Goal: Task Accomplishment & Management: Manage account settings

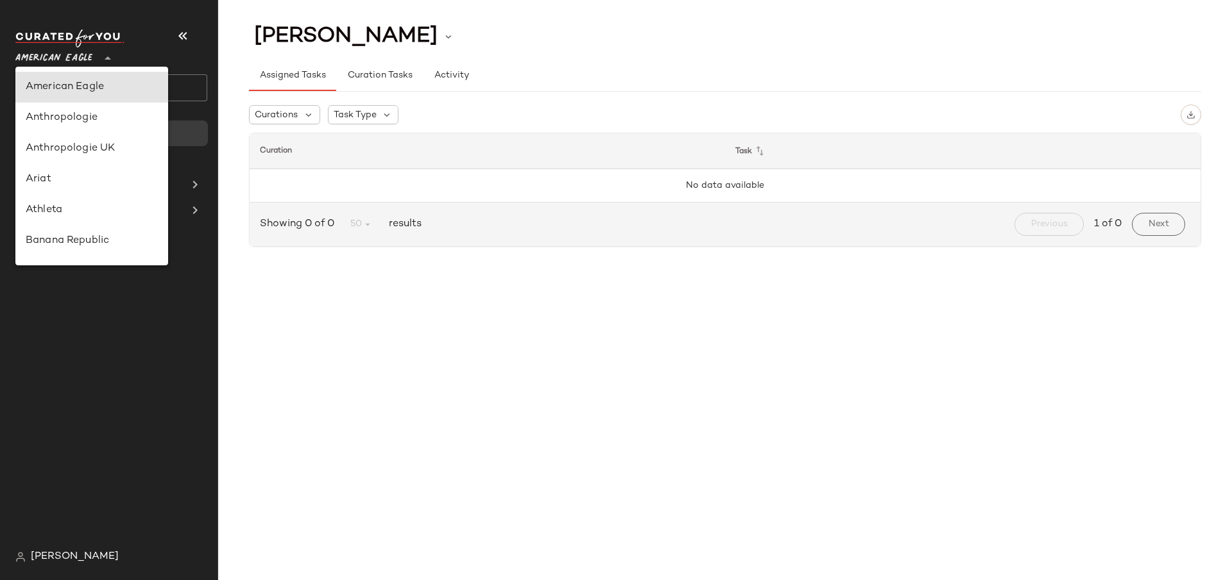
click at [66, 62] on span "American Eagle" at bounding box center [53, 55] width 77 height 23
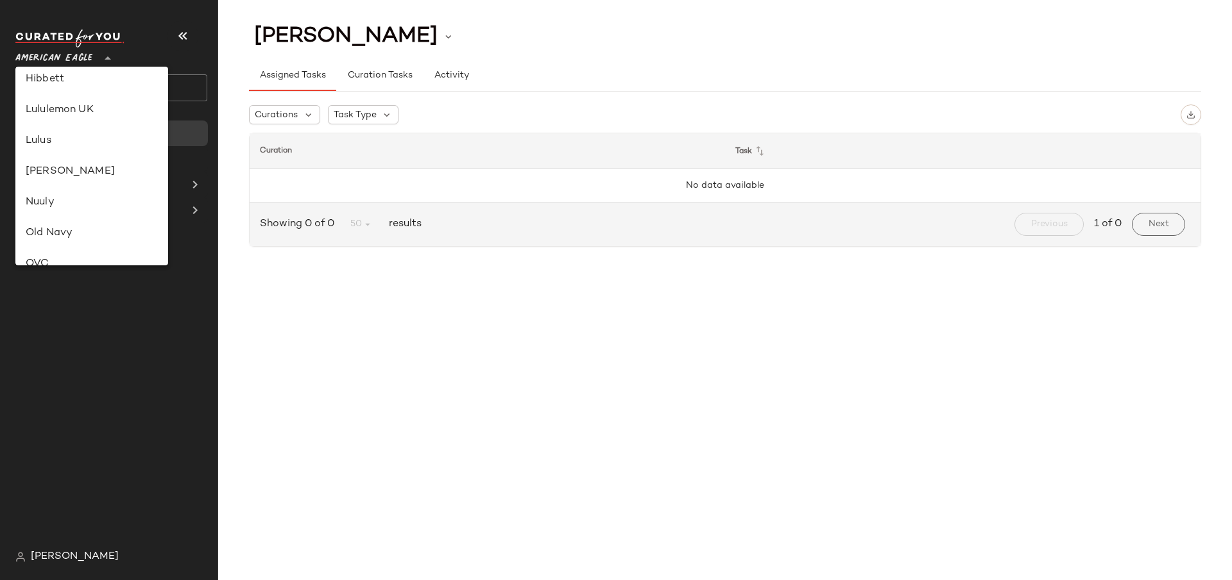
scroll to position [358, 0]
click at [96, 126] on div "Lululemon UK" at bounding box center [92, 129] width 132 height 15
type input "**"
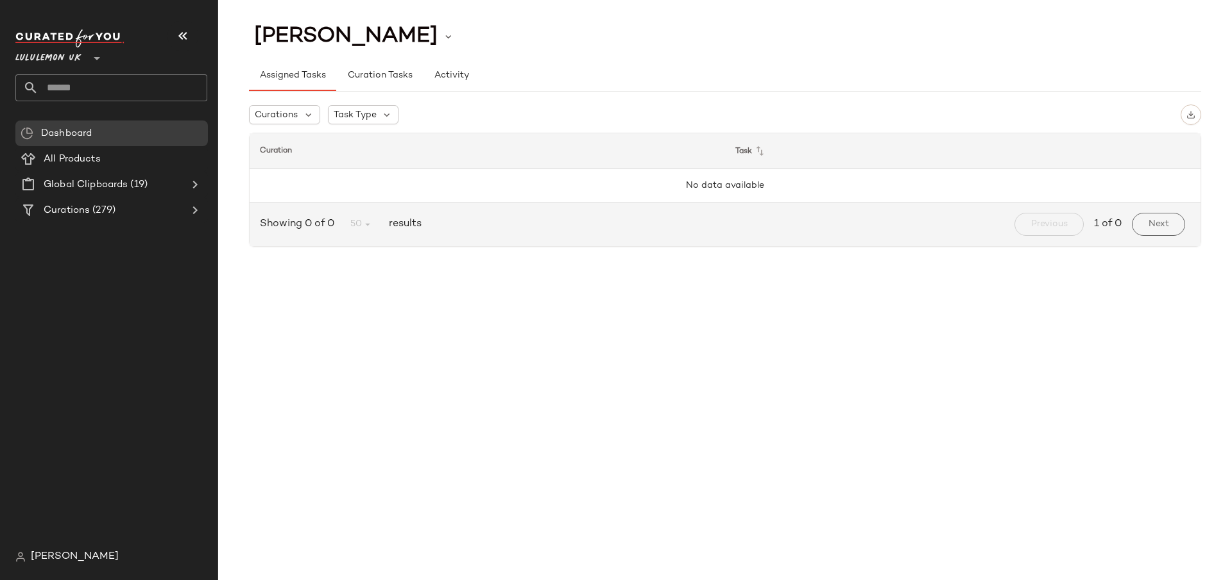
click at [100, 83] on input "text" at bounding box center [122, 87] width 169 height 27
paste input "**********"
click at [96, 76] on input "**********" at bounding box center [111, 87] width 192 height 27
click at [90, 81] on input "**********" at bounding box center [111, 87] width 192 height 27
click at [62, 85] on input "**********" at bounding box center [111, 87] width 192 height 27
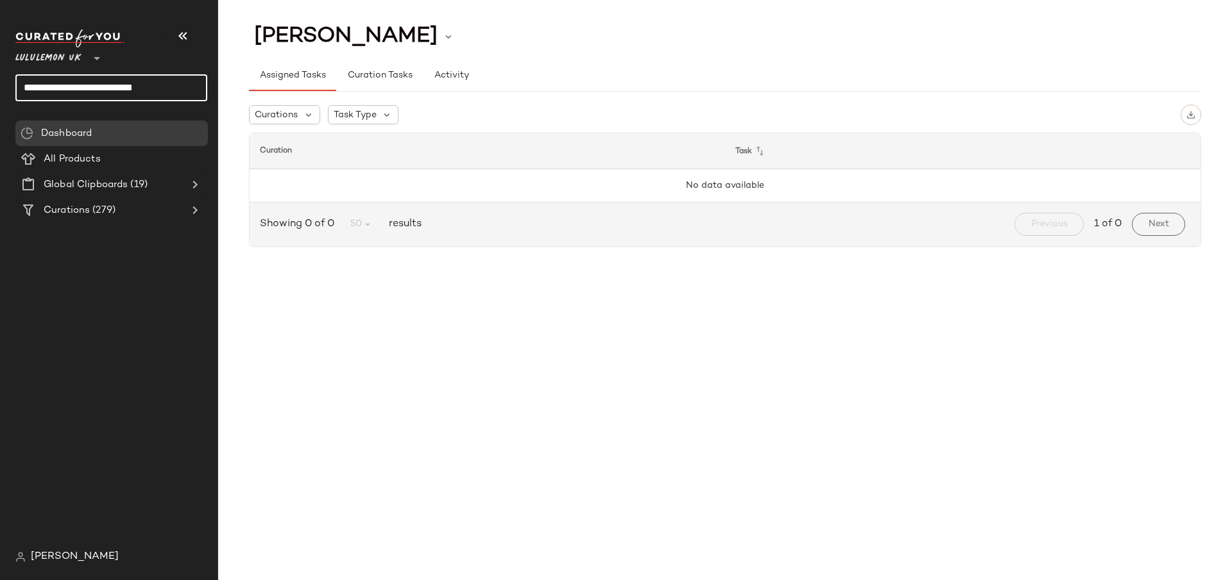
click at [62, 85] on input "**********" at bounding box center [111, 87] width 192 height 27
click at [174, 94] on input "**********" at bounding box center [111, 87] width 192 height 27
click at [123, 83] on input "**********" at bounding box center [111, 87] width 192 height 27
type input "**********"
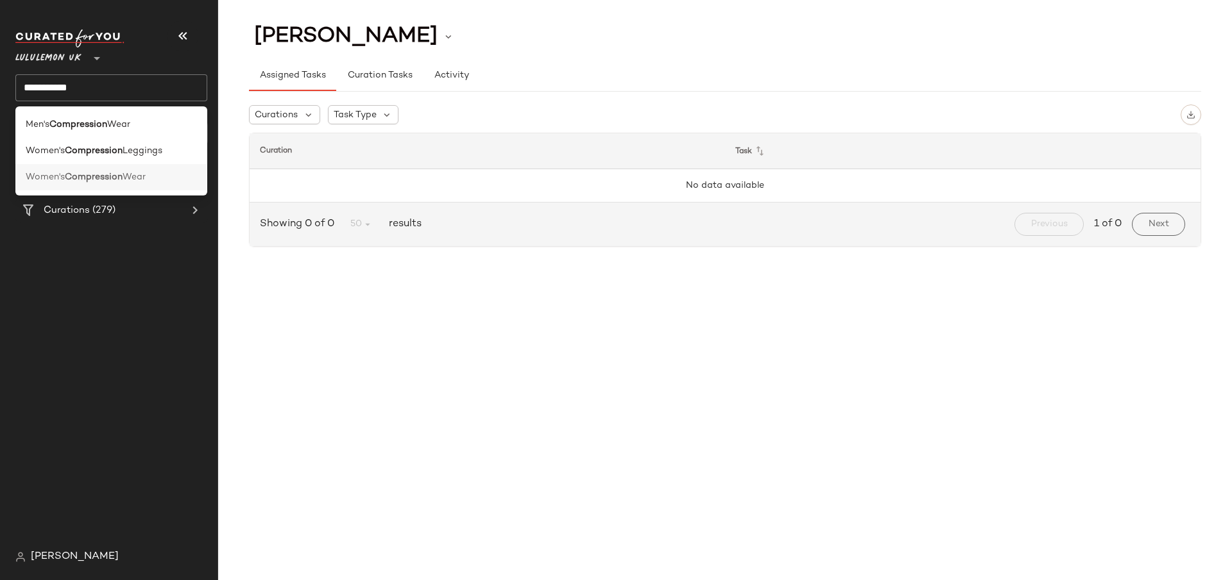
click at [169, 183] on div "Women's Compression Wear" at bounding box center [111, 177] width 171 height 13
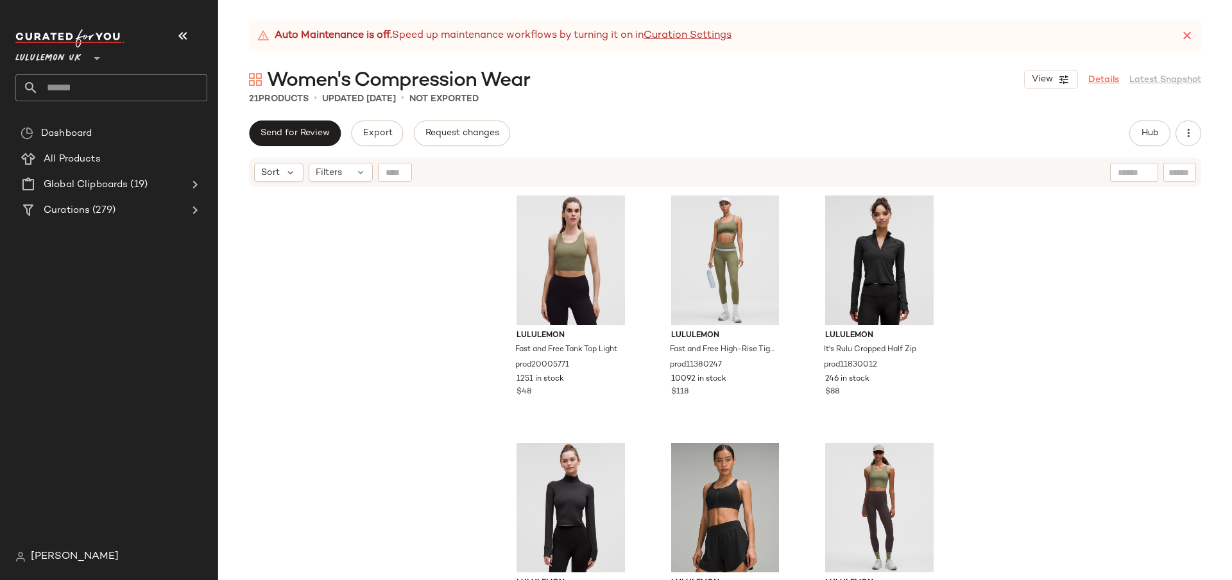
click at [1096, 73] on link "Details" at bounding box center [1103, 79] width 31 height 13
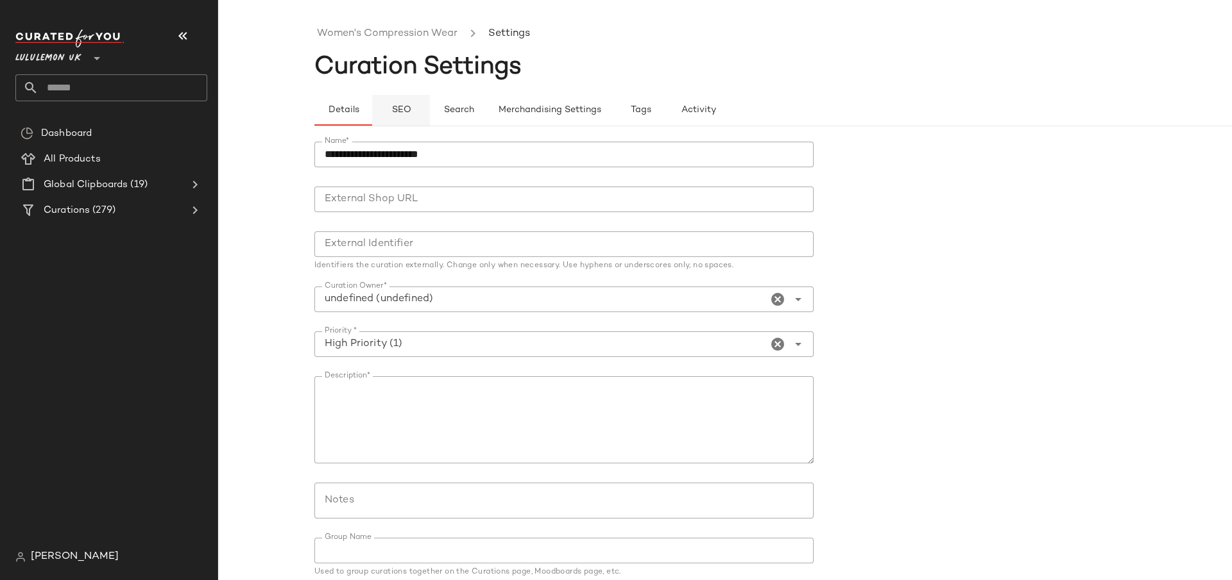
click at [412, 97] on button "SEO" at bounding box center [401, 110] width 58 height 31
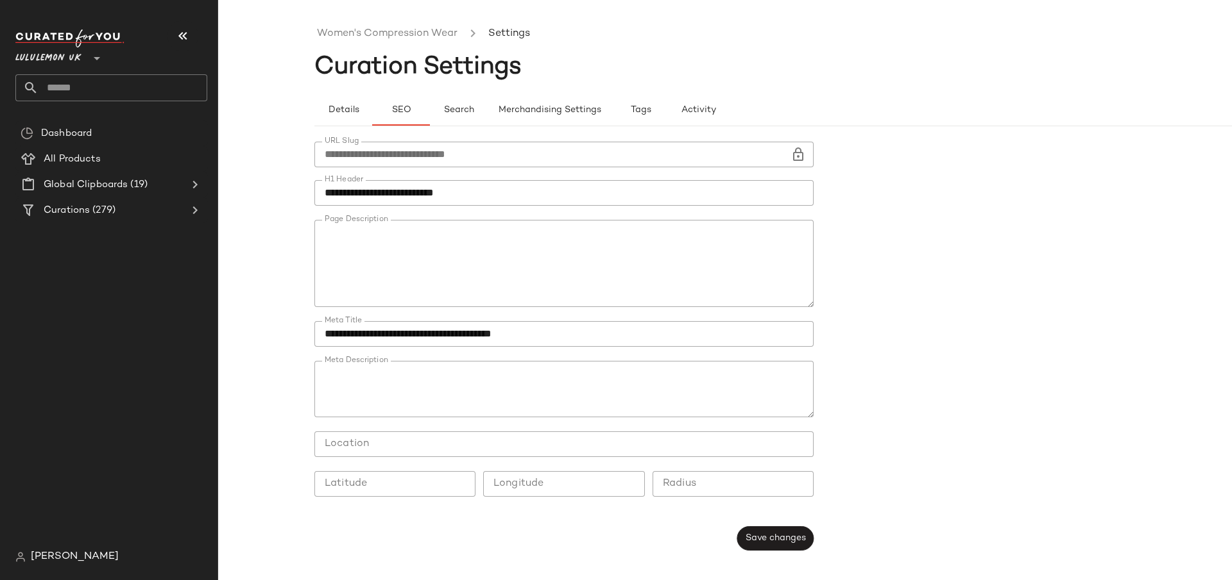
click at [498, 260] on textarea "Page Description" at bounding box center [563, 263] width 499 height 87
click at [438, 237] on textarea "Page Description" at bounding box center [563, 263] width 499 height 87
click at [550, 287] on textarea "Page Description" at bounding box center [563, 263] width 499 height 87
click at [491, 258] on textarea "Page Description" at bounding box center [563, 263] width 499 height 87
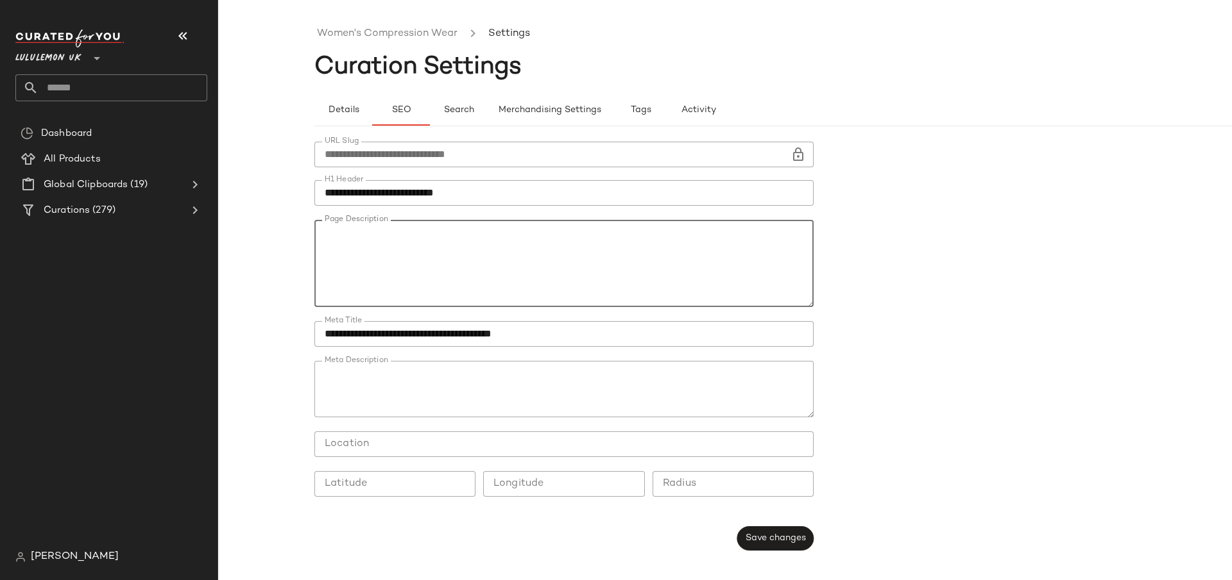
click at [579, 267] on textarea "Page Description" at bounding box center [563, 263] width 499 height 87
click at [509, 258] on textarea "Page Description" at bounding box center [563, 263] width 499 height 87
click at [552, 274] on textarea "Page Description" at bounding box center [563, 263] width 499 height 87
click at [468, 298] on textarea "Page Description" at bounding box center [563, 263] width 499 height 87
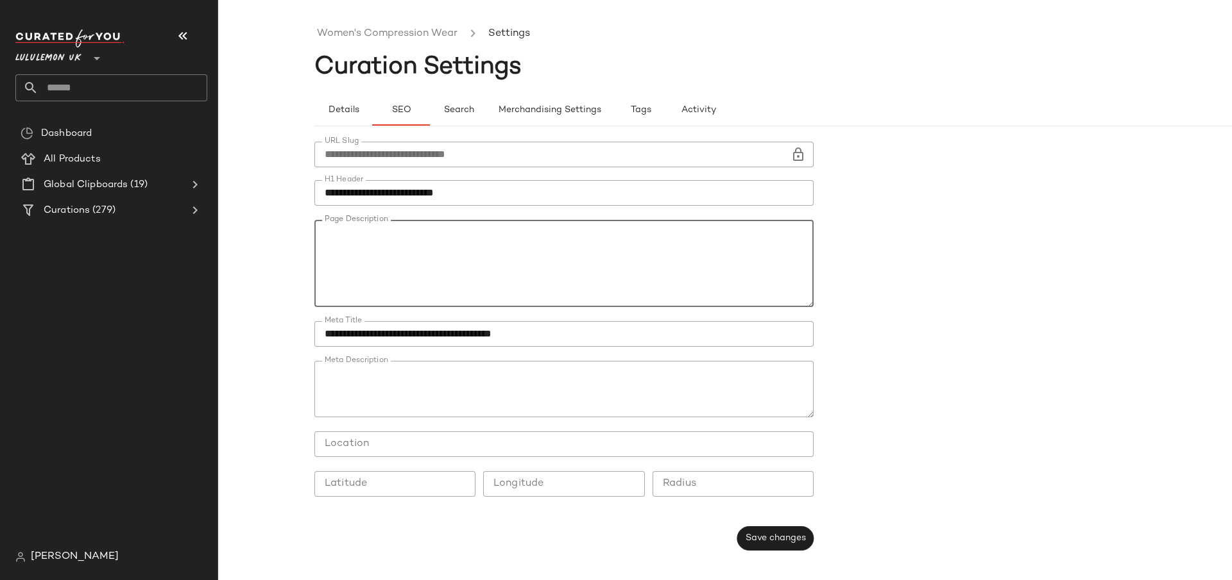
scroll to position [0, 0]
click at [491, 232] on textarea "Page Description" at bounding box center [563, 263] width 499 height 87
click at [852, 229] on form "**********" at bounding box center [820, 346] width 1013 height 425
click at [539, 271] on textarea "Page Description" at bounding box center [563, 263] width 499 height 87
click at [450, 275] on textarea "Page Description" at bounding box center [563, 263] width 499 height 87
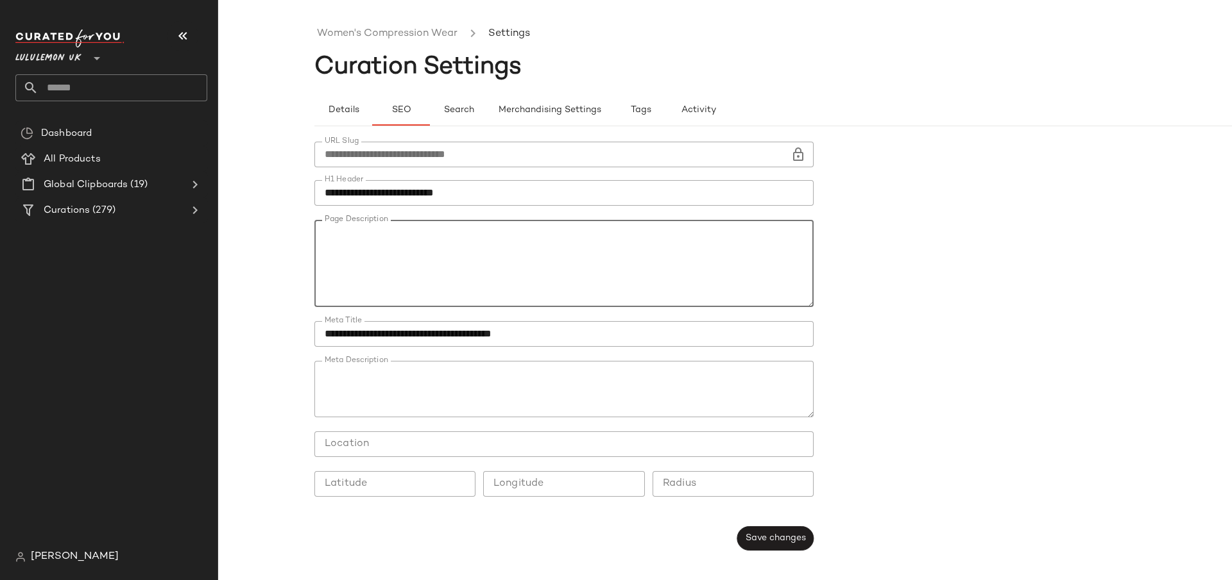
click at [414, 262] on textarea "Page Description" at bounding box center [563, 263] width 499 height 87
click at [408, 256] on textarea "Page Description" at bounding box center [563, 263] width 499 height 87
click at [532, 256] on textarea "Page Description" at bounding box center [563, 263] width 499 height 87
click at [468, 270] on textarea "Page Description" at bounding box center [563, 263] width 499 height 87
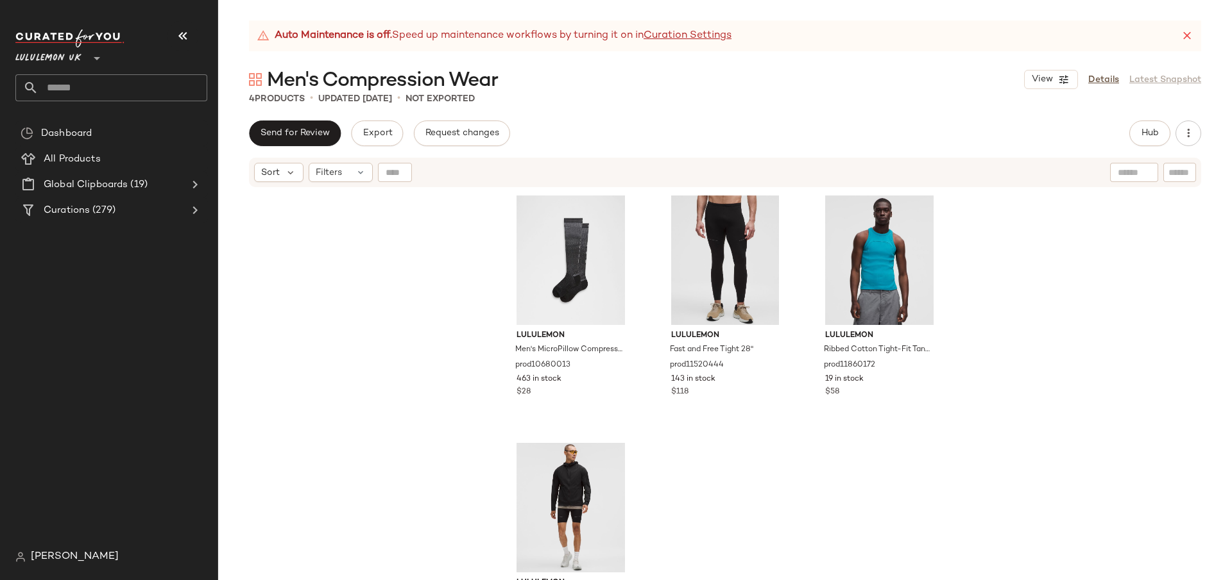
click at [1089, 70] on div "View Details Latest Snapshot" at bounding box center [1112, 79] width 177 height 19
click at [1099, 73] on link "Details" at bounding box center [1103, 79] width 31 height 13
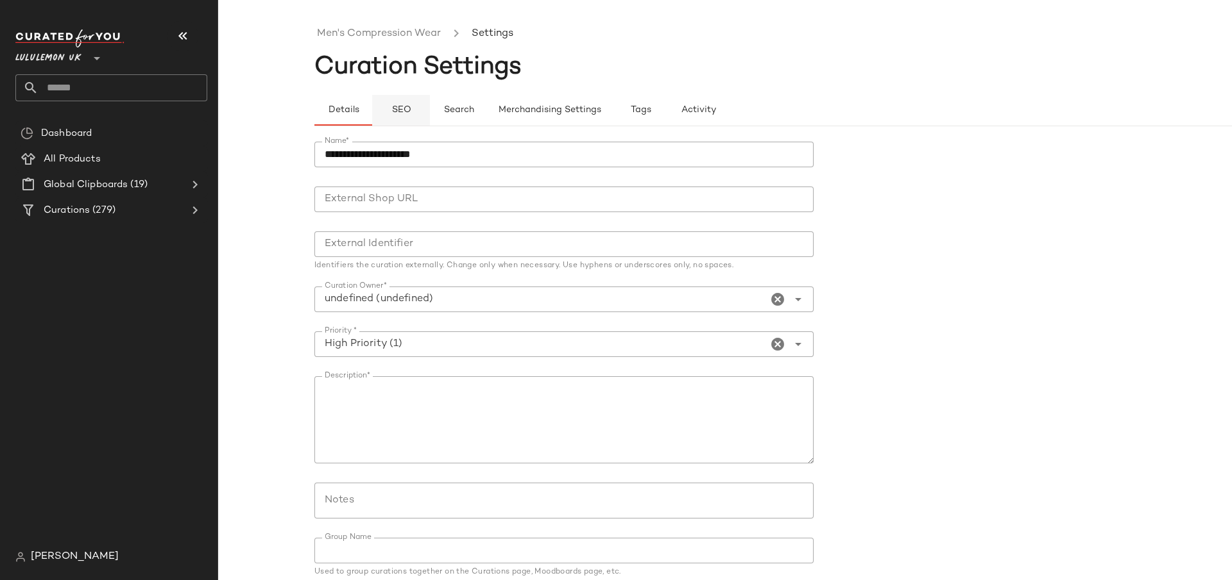
click at [404, 111] on span "SEO" at bounding box center [401, 110] width 20 height 10
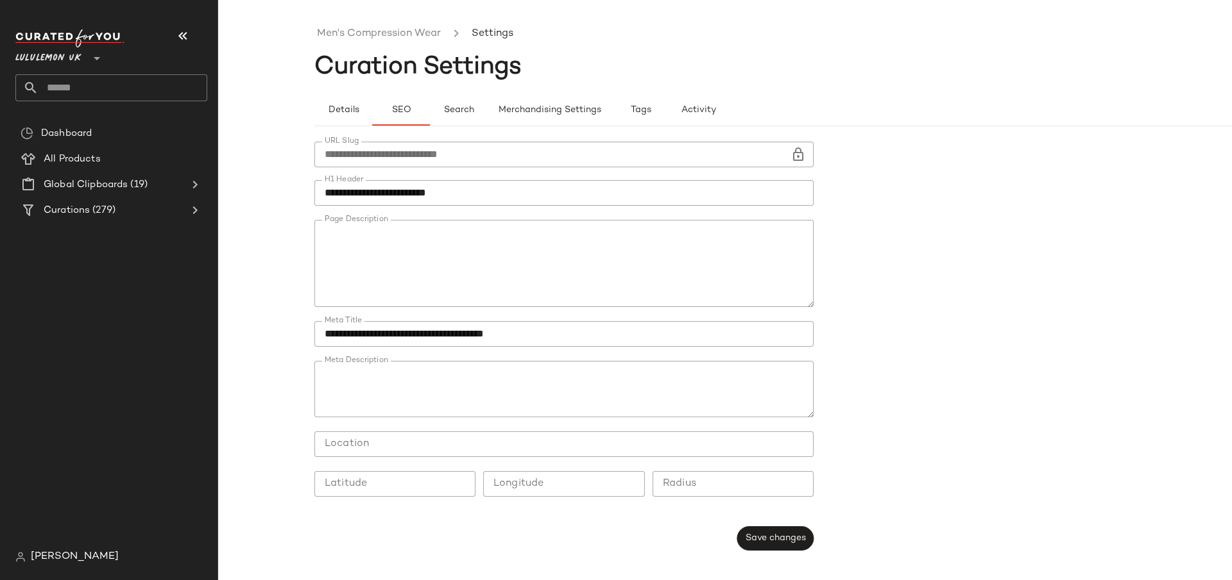
click at [446, 244] on textarea "Page Description" at bounding box center [563, 263] width 499 height 87
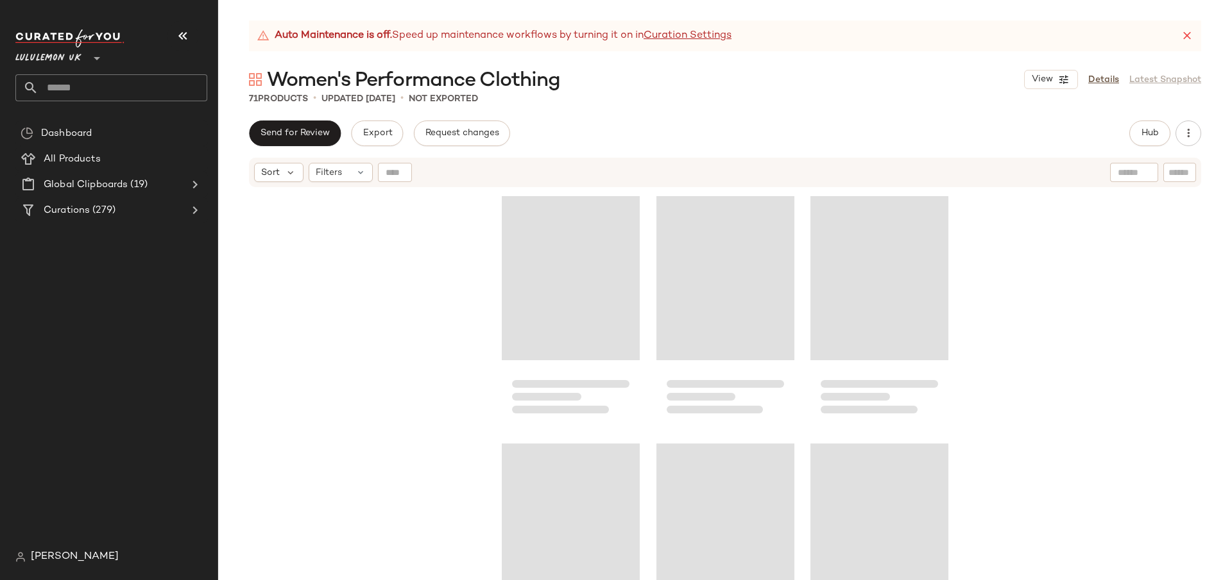
click at [1103, 68] on div "Women's Performance Clothing View Details Latest Snapshot" at bounding box center [724, 80] width 1013 height 26
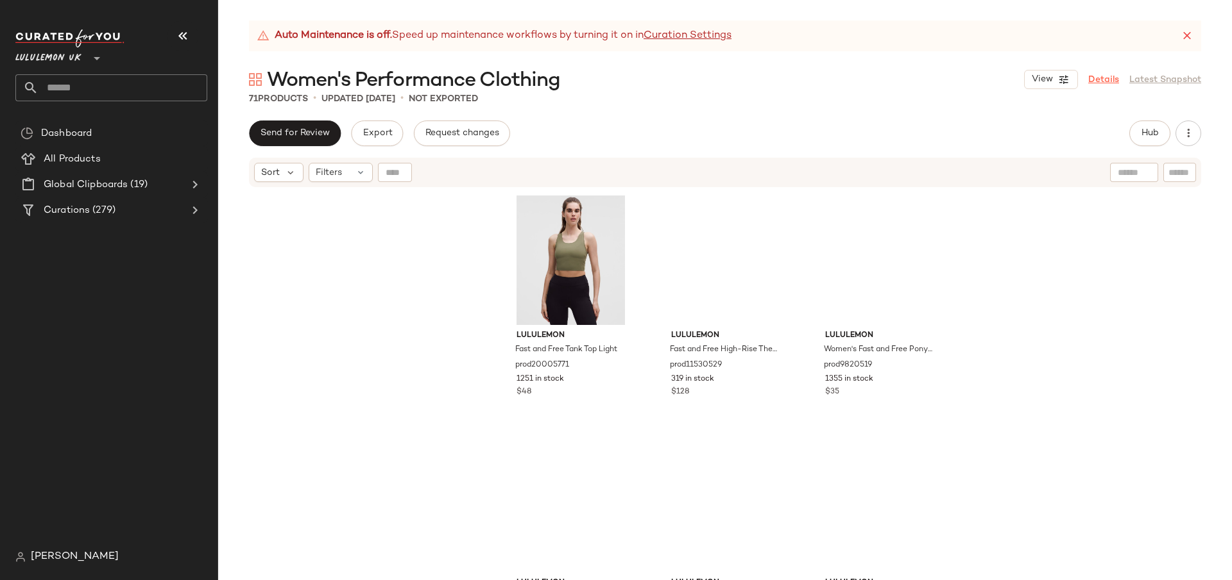
click at [1103, 74] on link "Details" at bounding box center [1103, 79] width 31 height 13
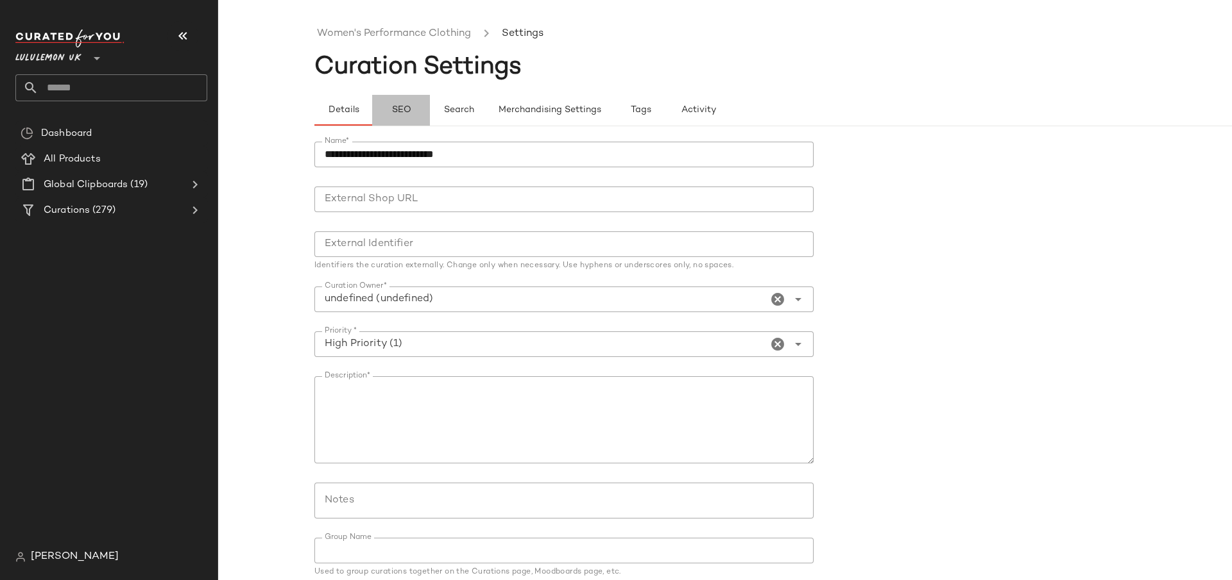
click at [394, 106] on span "SEO" at bounding box center [401, 110] width 20 height 10
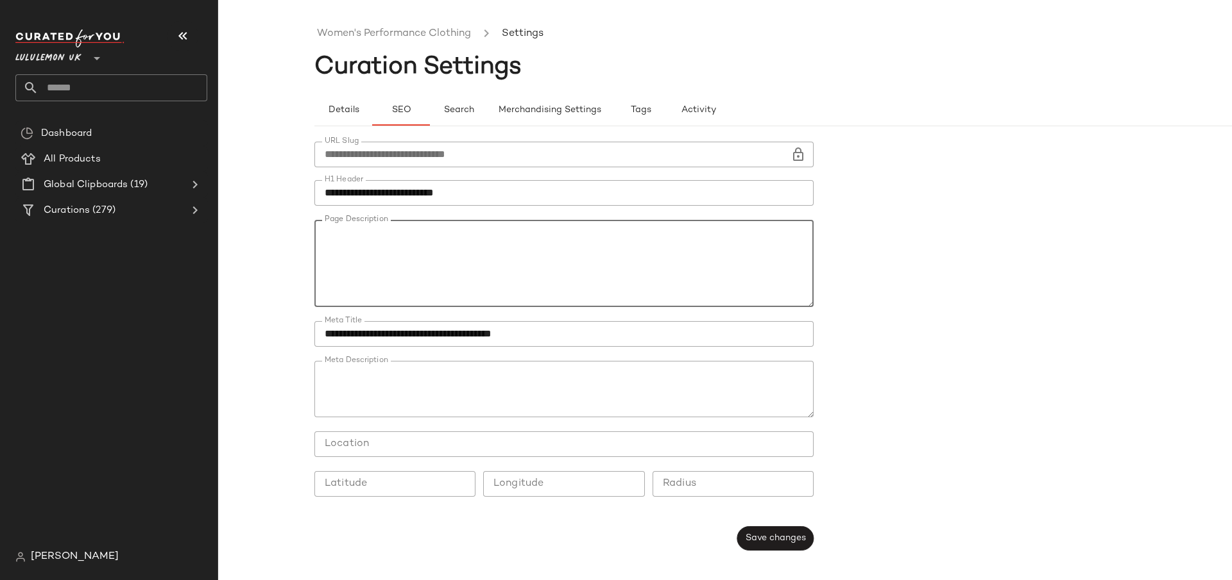
click at [425, 257] on textarea "Page Description" at bounding box center [563, 263] width 499 height 87
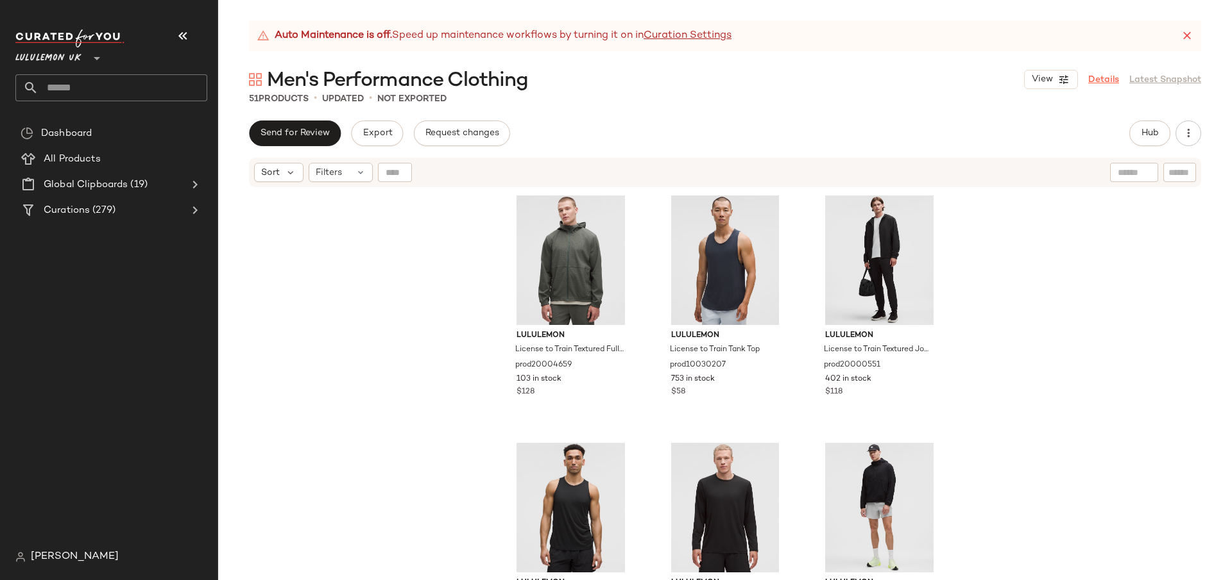
click at [1104, 78] on link "Details" at bounding box center [1103, 79] width 31 height 13
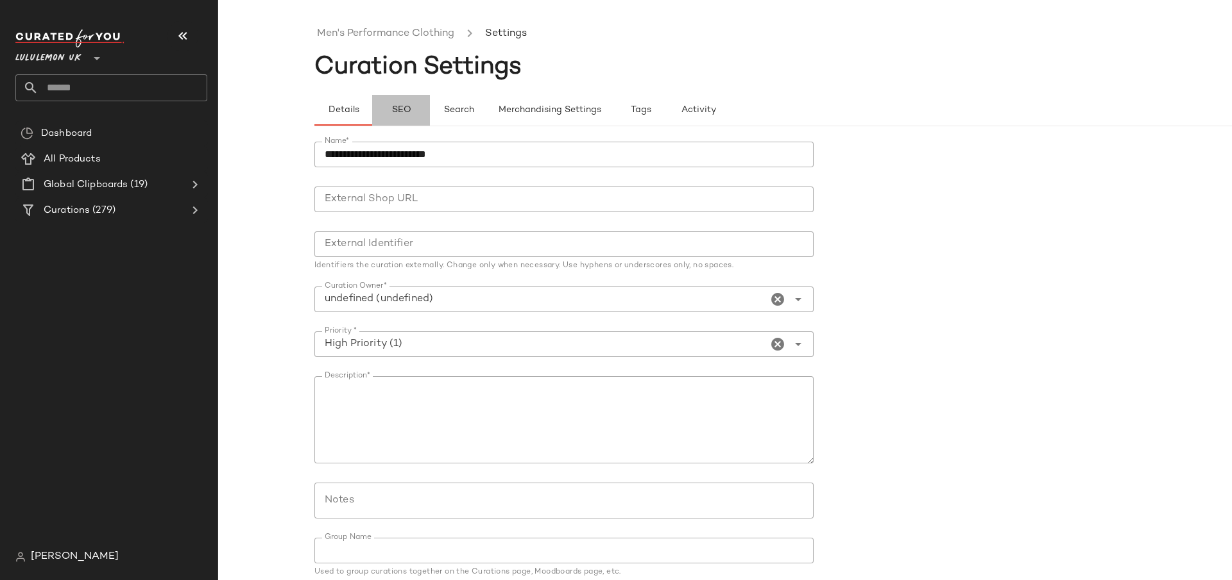
click at [404, 105] on span "SEO" at bounding box center [401, 110] width 20 height 10
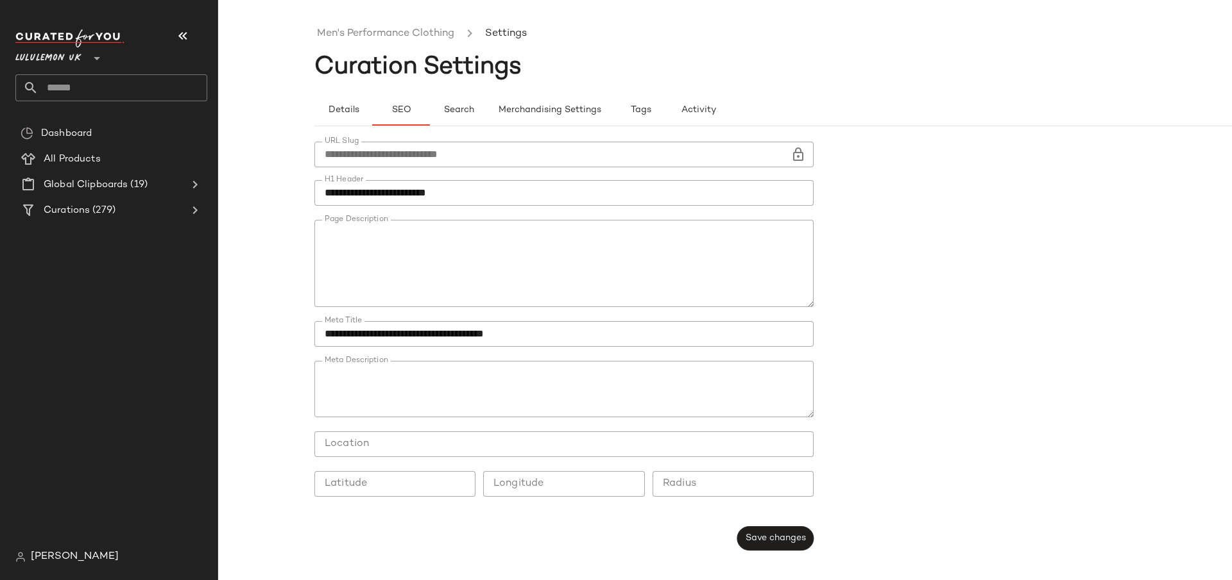
click at [489, 264] on textarea "Page Description" at bounding box center [563, 263] width 499 height 87
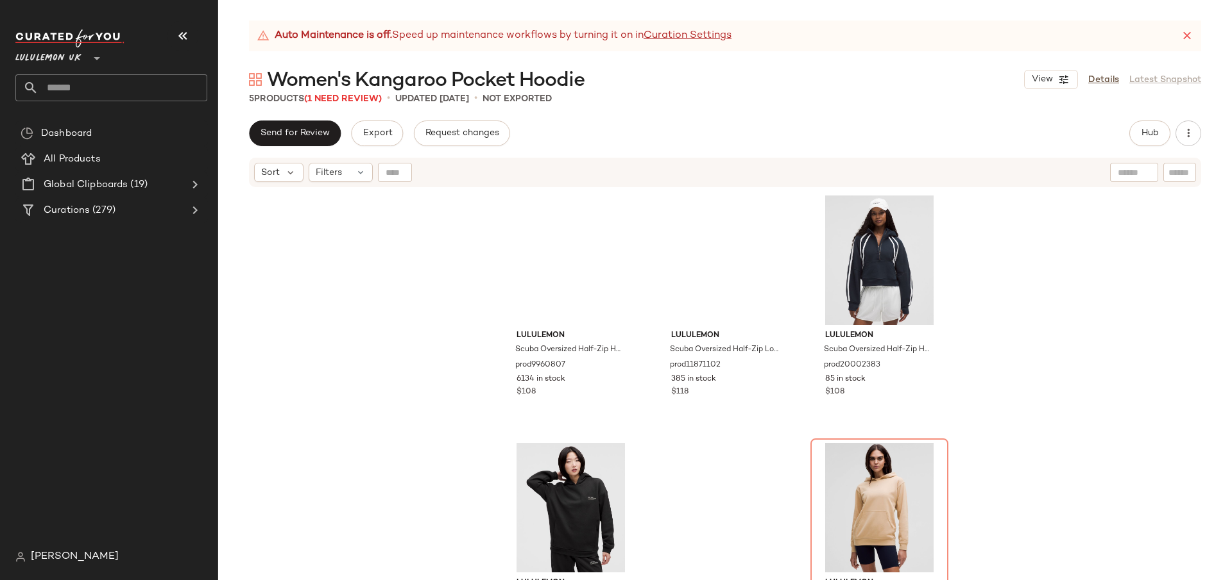
click at [1105, 88] on div "View Details Latest Snapshot" at bounding box center [1112, 79] width 177 height 19
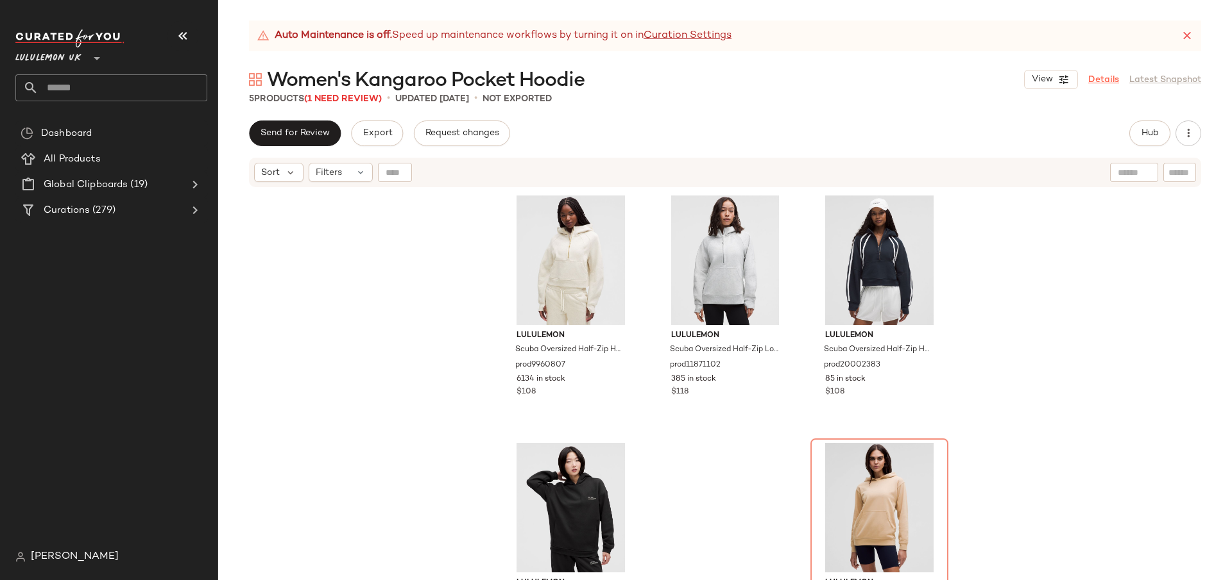
click at [1105, 84] on link "Details" at bounding box center [1103, 79] width 31 height 13
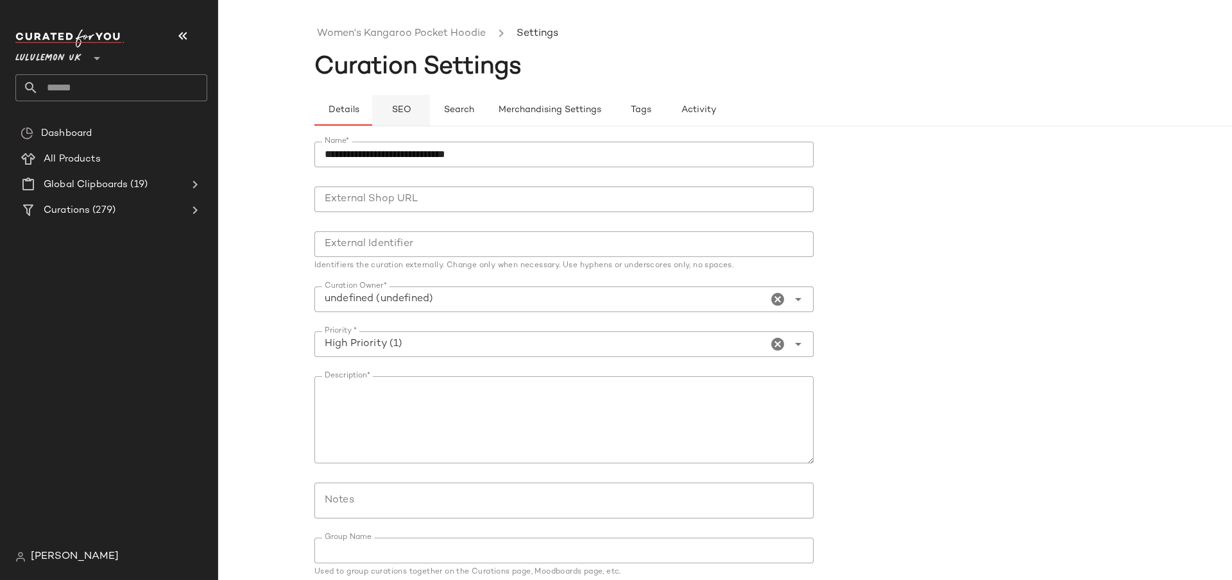
click at [407, 117] on button "SEO" at bounding box center [401, 110] width 58 height 31
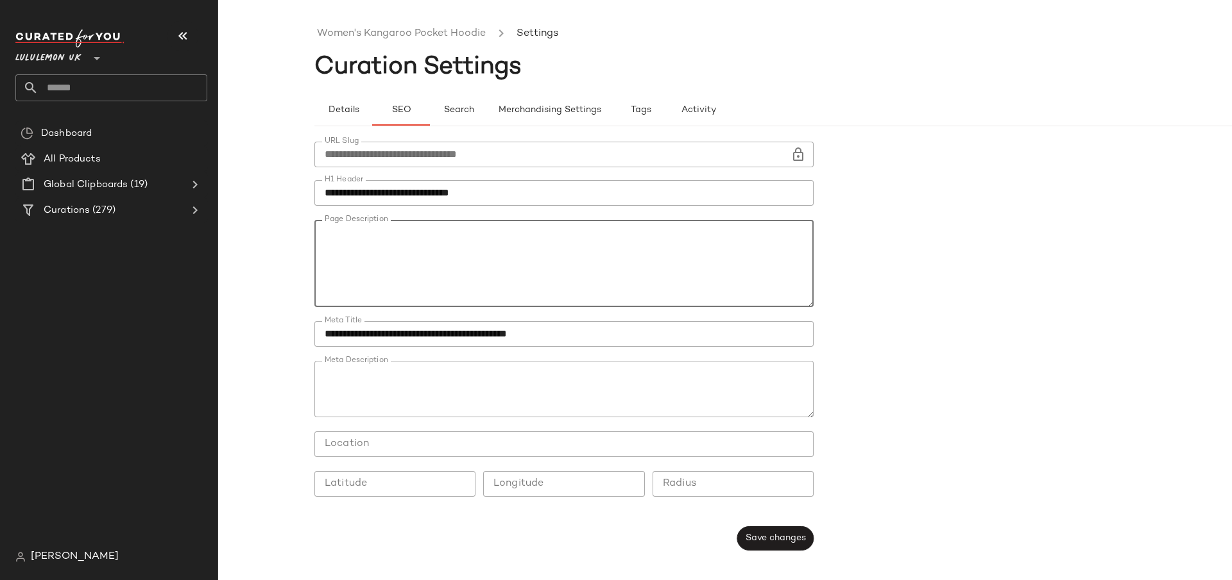
click at [490, 294] on textarea "Page Description" at bounding box center [563, 263] width 499 height 87
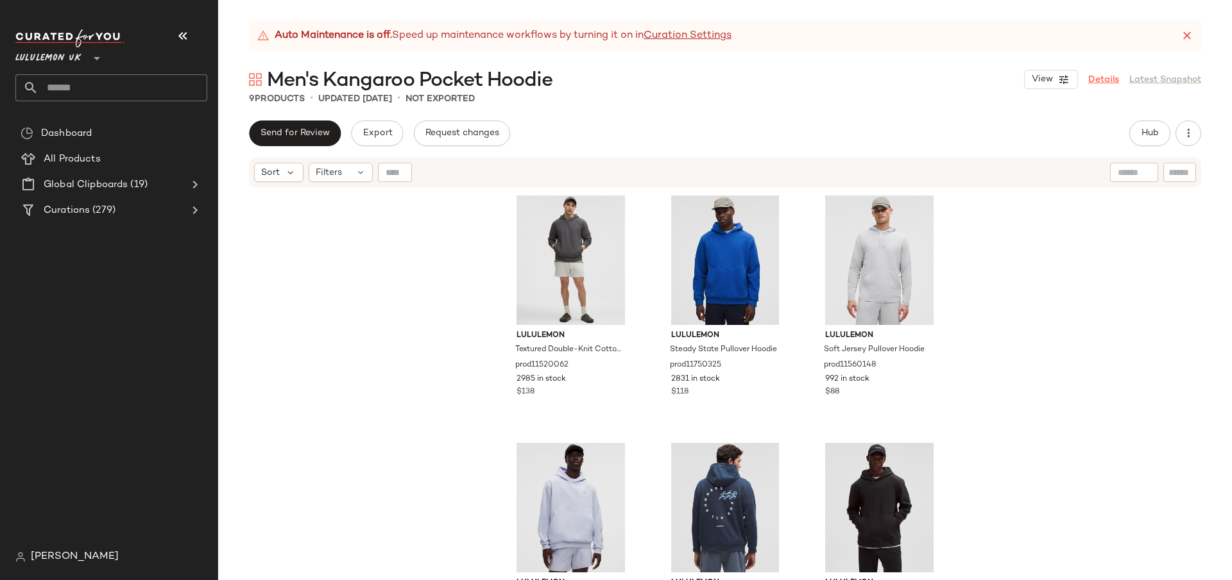
click at [1097, 78] on link "Details" at bounding box center [1103, 79] width 31 height 13
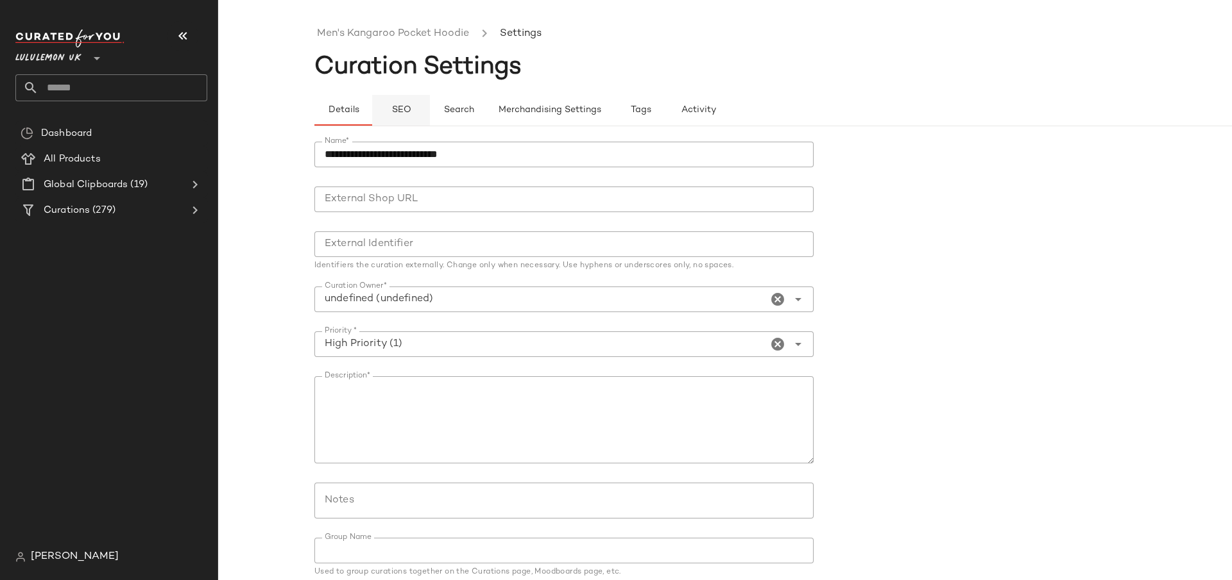
click at [427, 105] on button "SEO" at bounding box center [401, 110] width 58 height 31
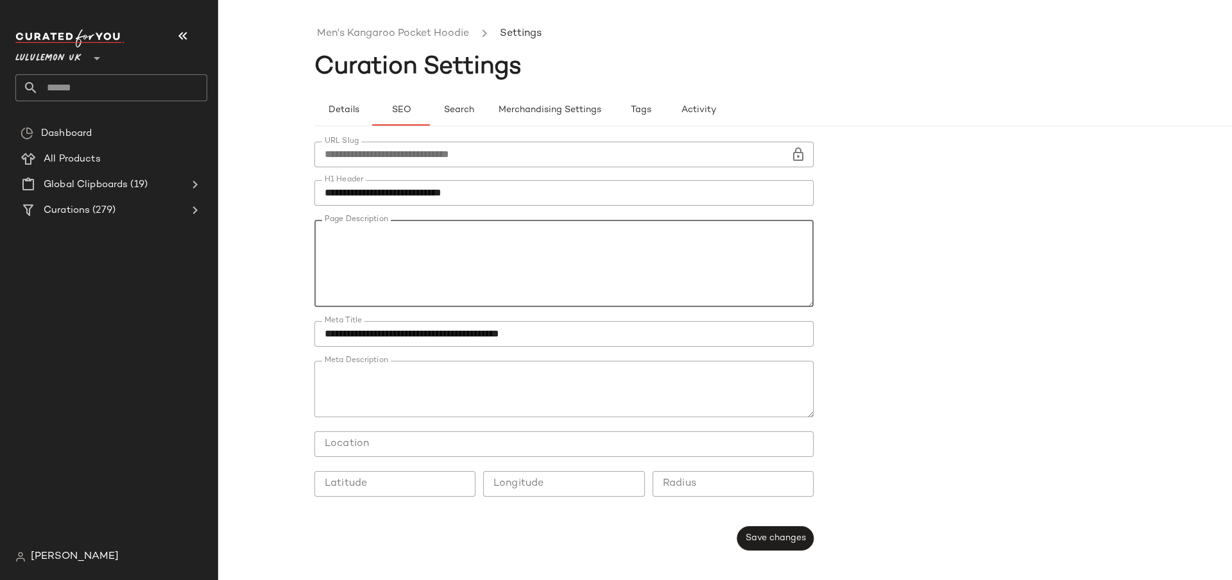
click at [464, 264] on textarea "Page Description" at bounding box center [563, 263] width 499 height 87
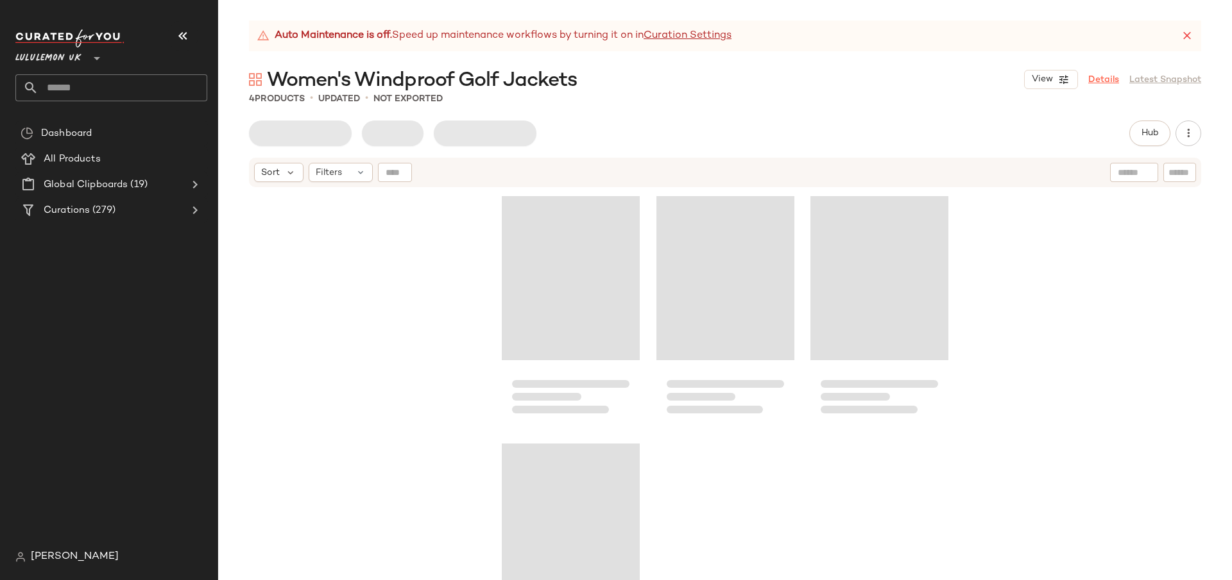
click at [1101, 79] on link "Details" at bounding box center [1103, 79] width 31 height 13
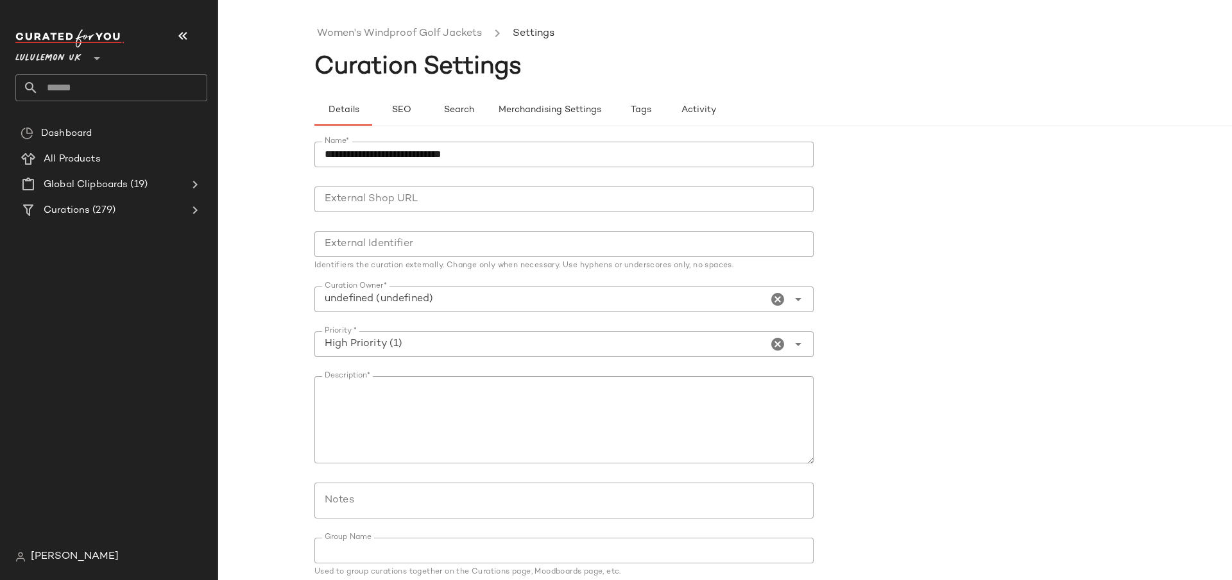
click at [384, 92] on div "Details SEO Search Merchandising Settings Tags Activity" at bounding box center [820, 103] width 1013 height 47
click at [395, 102] on button "SEO" at bounding box center [401, 110] width 58 height 31
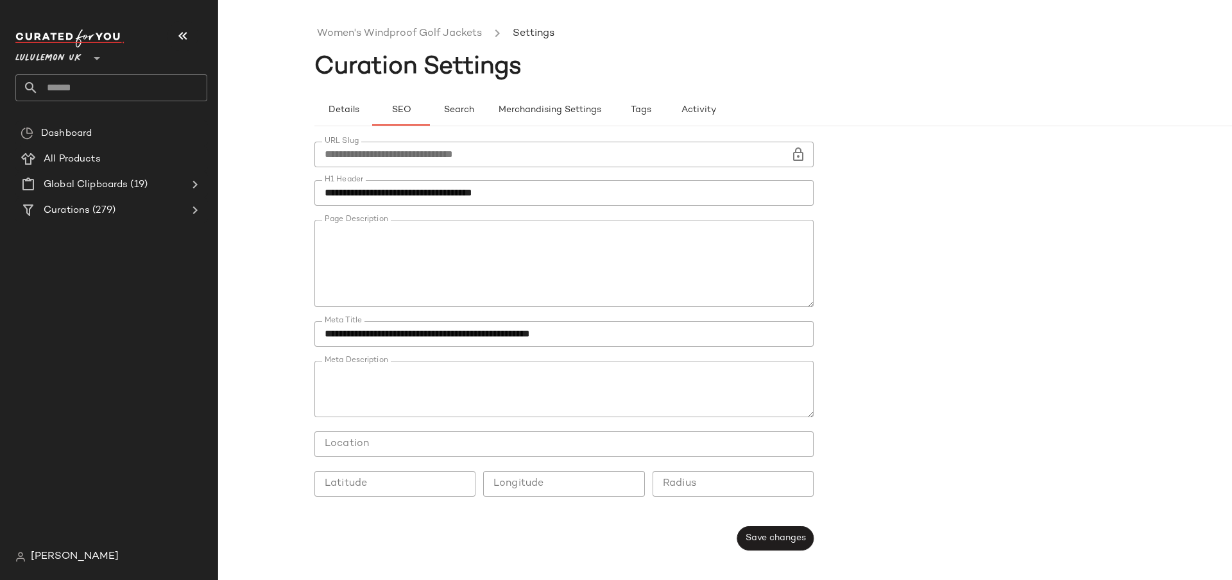
click at [550, 283] on textarea "Page Description" at bounding box center [563, 263] width 499 height 87
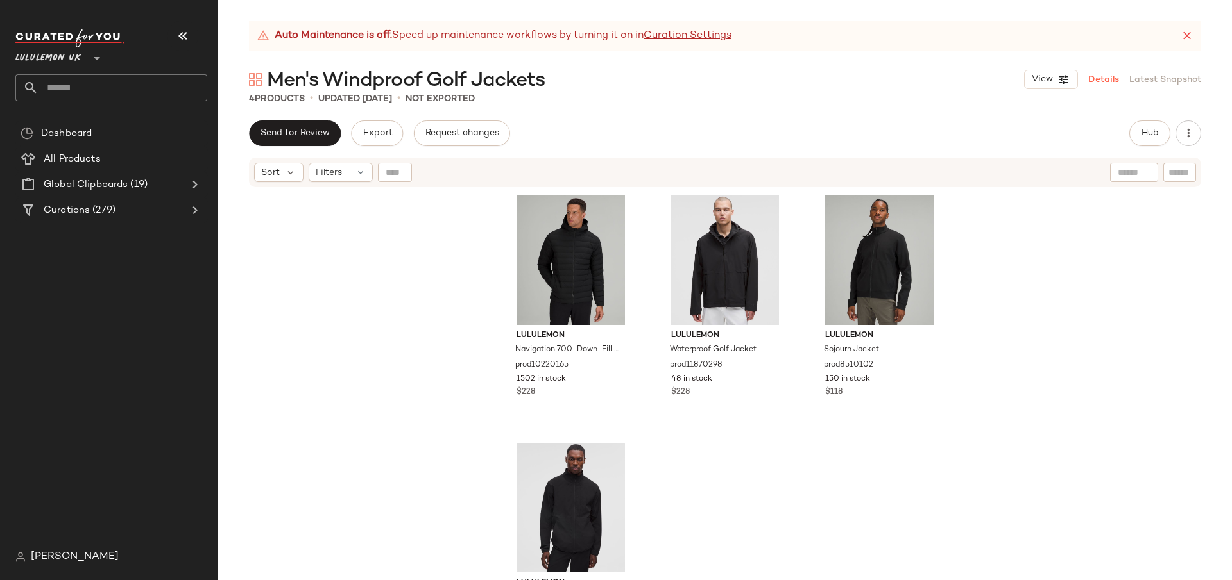
click at [1096, 74] on link "Details" at bounding box center [1103, 79] width 31 height 13
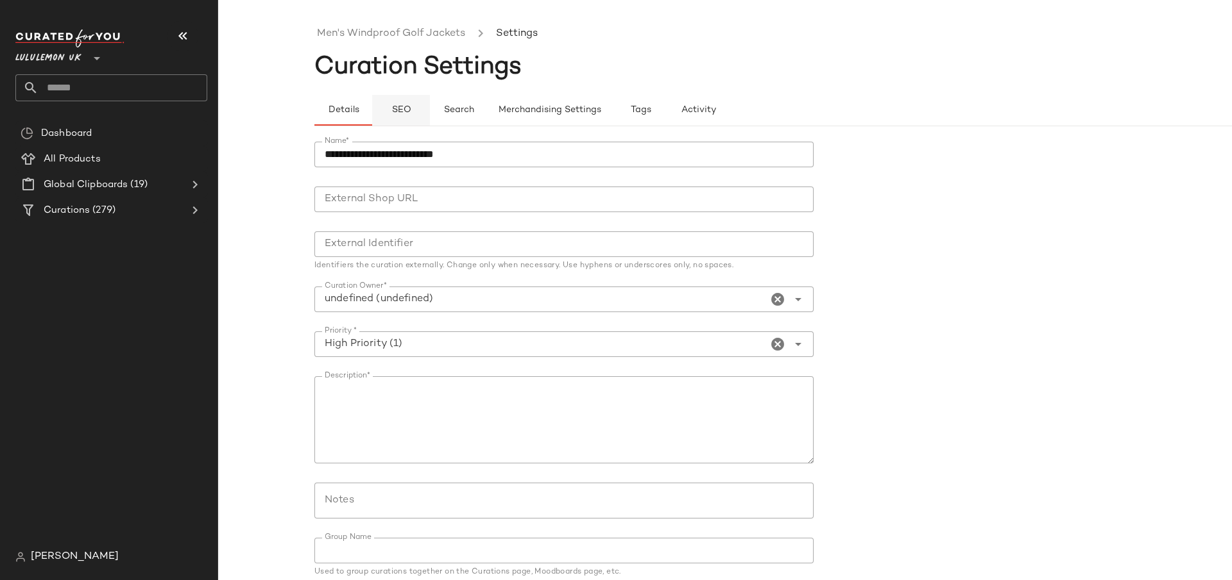
click at [388, 108] on button "SEO" at bounding box center [401, 110] width 58 height 31
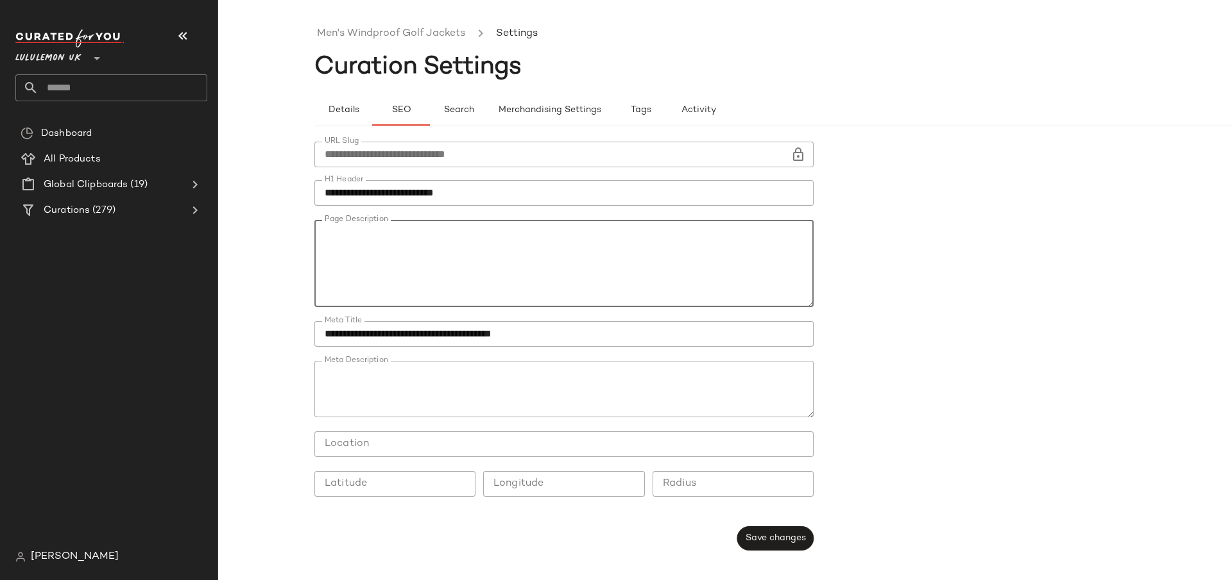
click at [468, 263] on textarea "Page Description" at bounding box center [563, 263] width 499 height 87
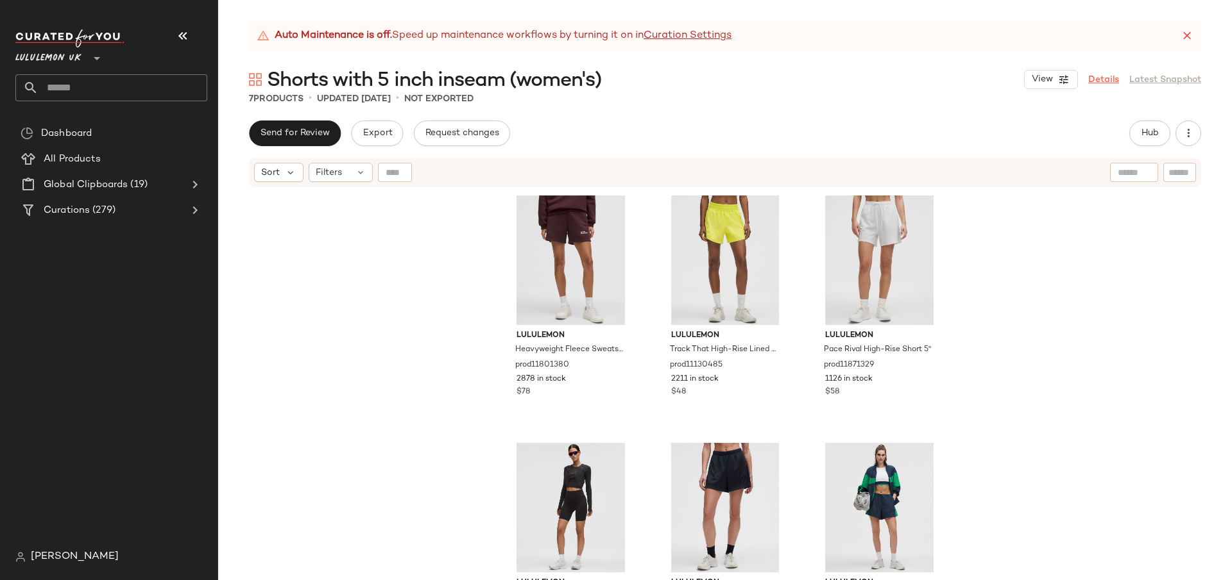
click at [1105, 84] on link "Details" at bounding box center [1103, 79] width 31 height 13
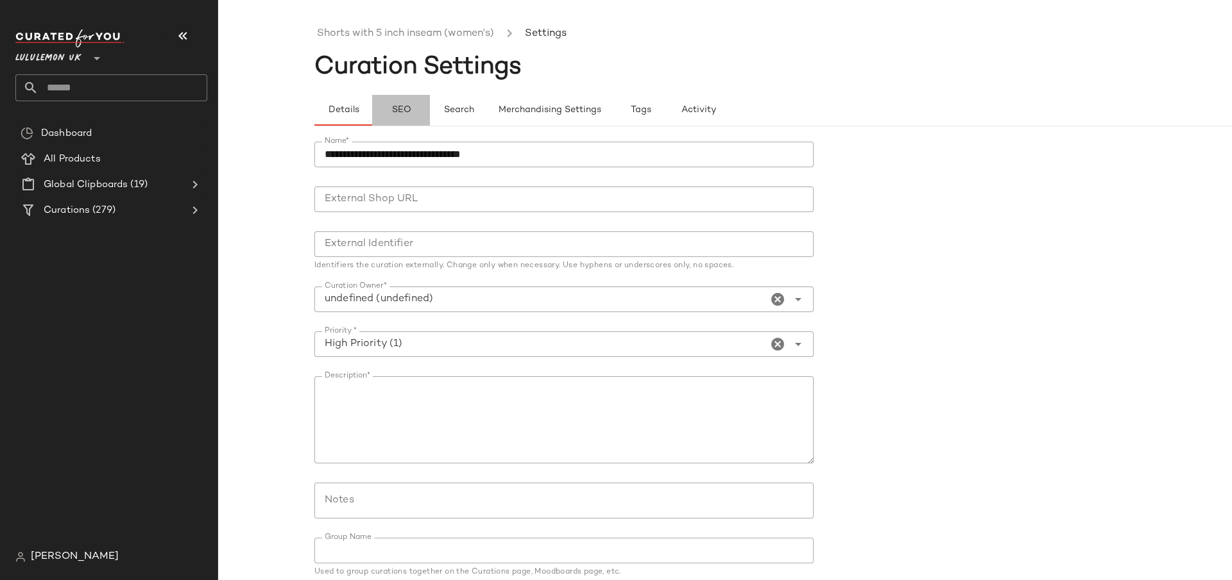
click at [401, 112] on span "SEO" at bounding box center [401, 110] width 20 height 10
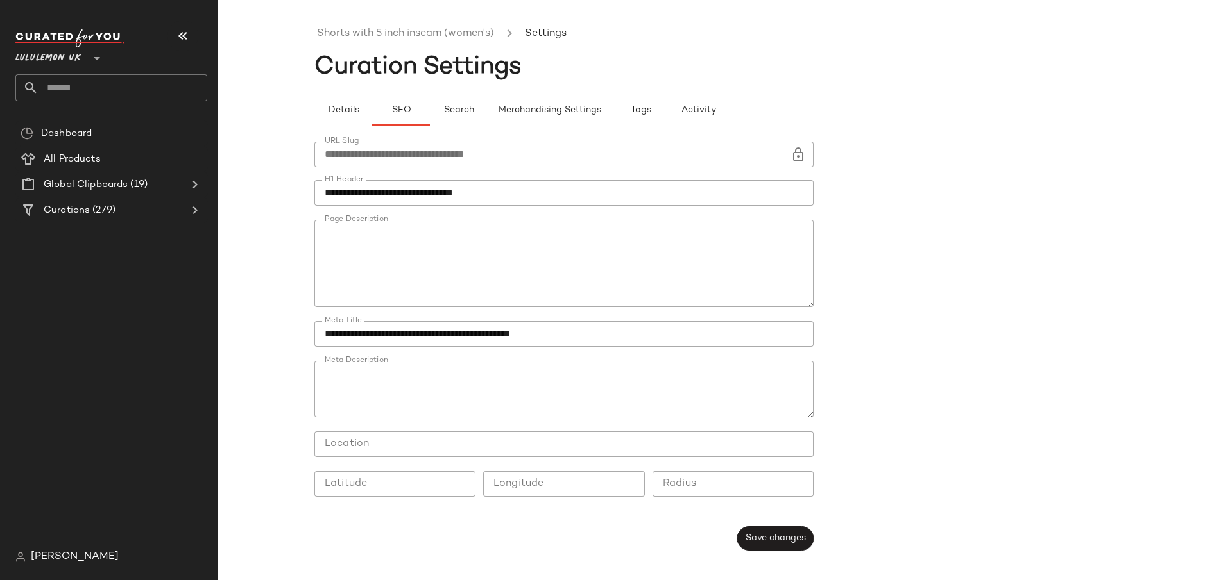
click at [500, 261] on textarea "Page Description" at bounding box center [563, 263] width 499 height 87
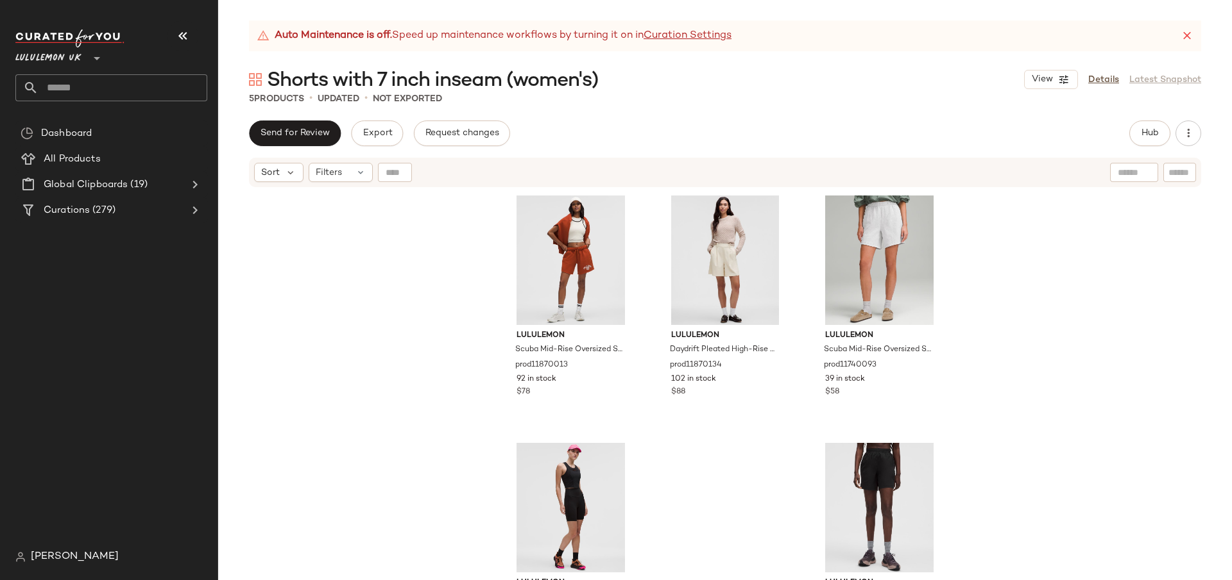
click at [1122, 82] on div "View Details Latest Snapshot" at bounding box center [1112, 79] width 177 height 19
click at [1103, 82] on link "Details" at bounding box center [1103, 79] width 31 height 13
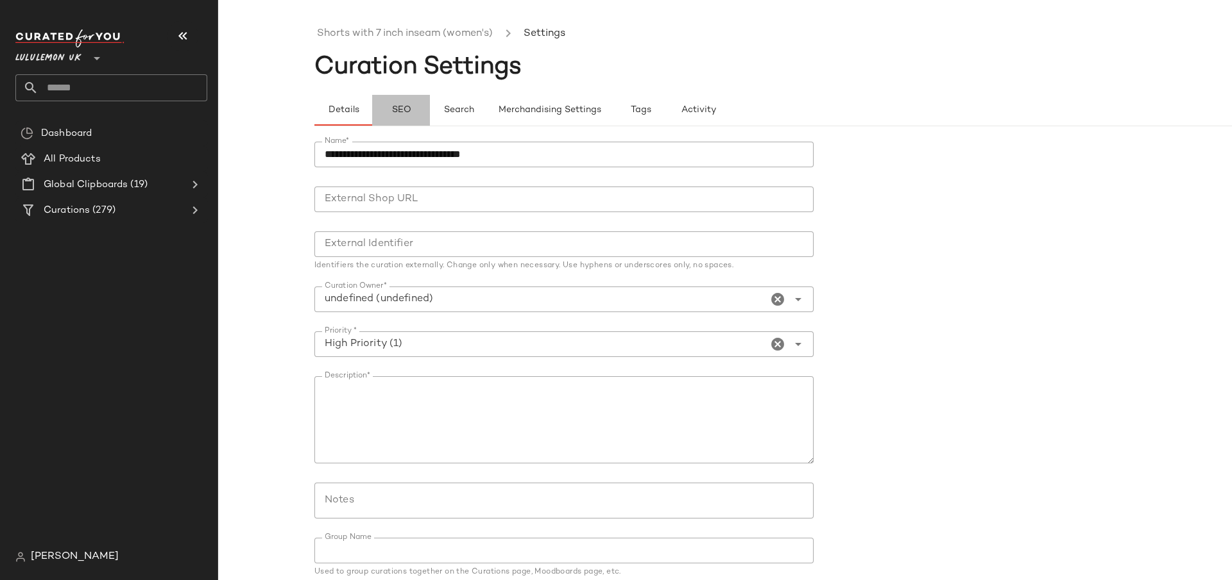
click at [413, 117] on button "SEO" at bounding box center [401, 110] width 58 height 31
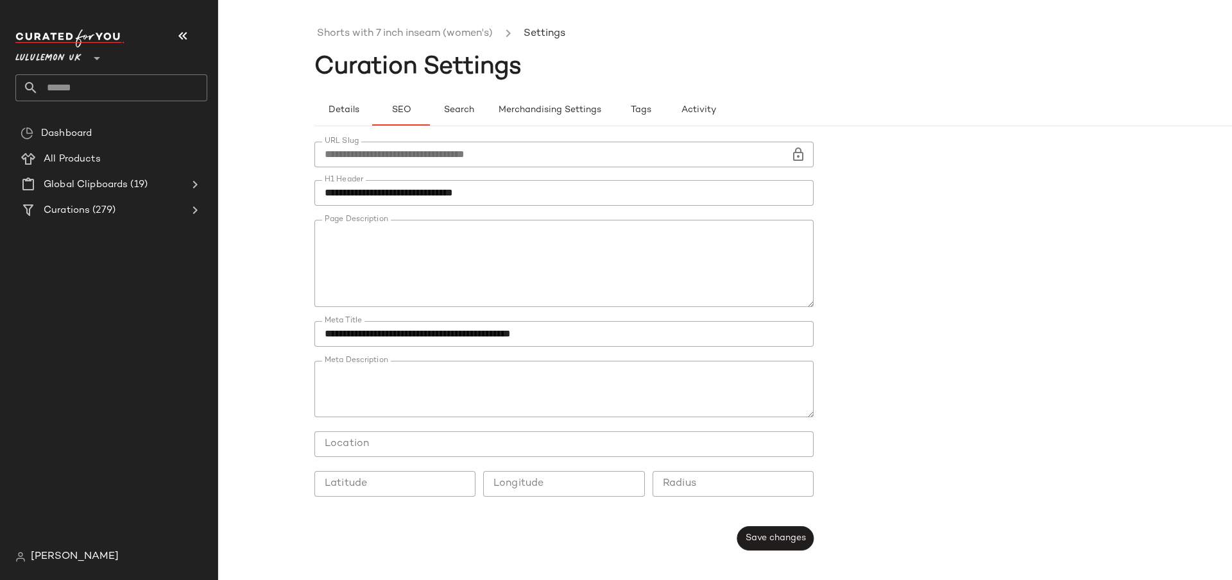
click at [500, 282] on textarea "Page Description" at bounding box center [563, 263] width 499 height 87
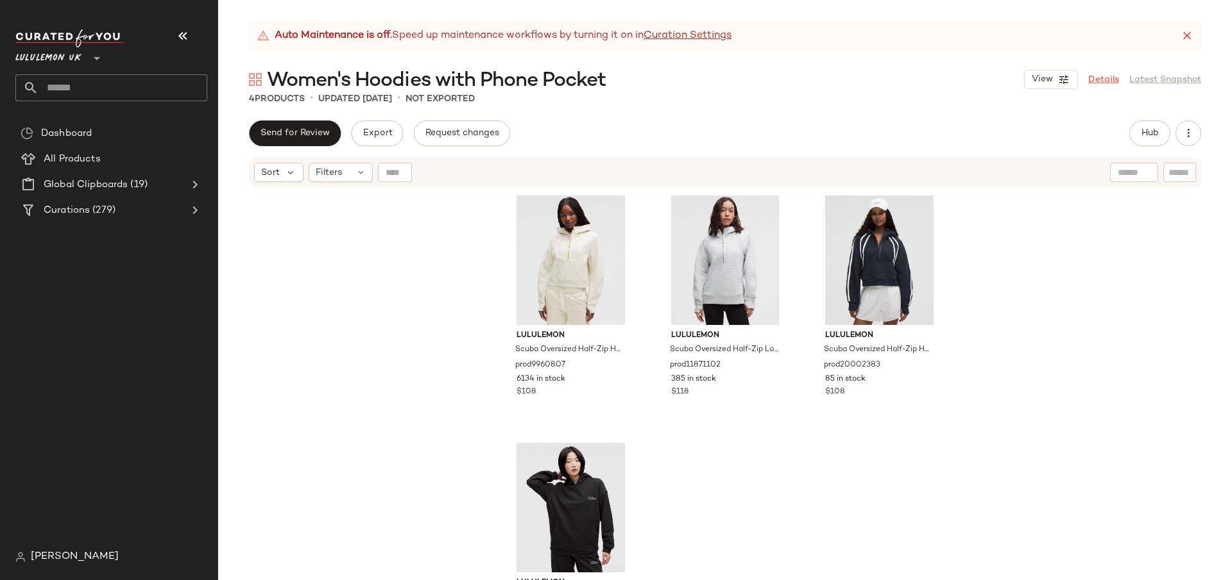
click at [1111, 81] on link "Details" at bounding box center [1103, 79] width 31 height 13
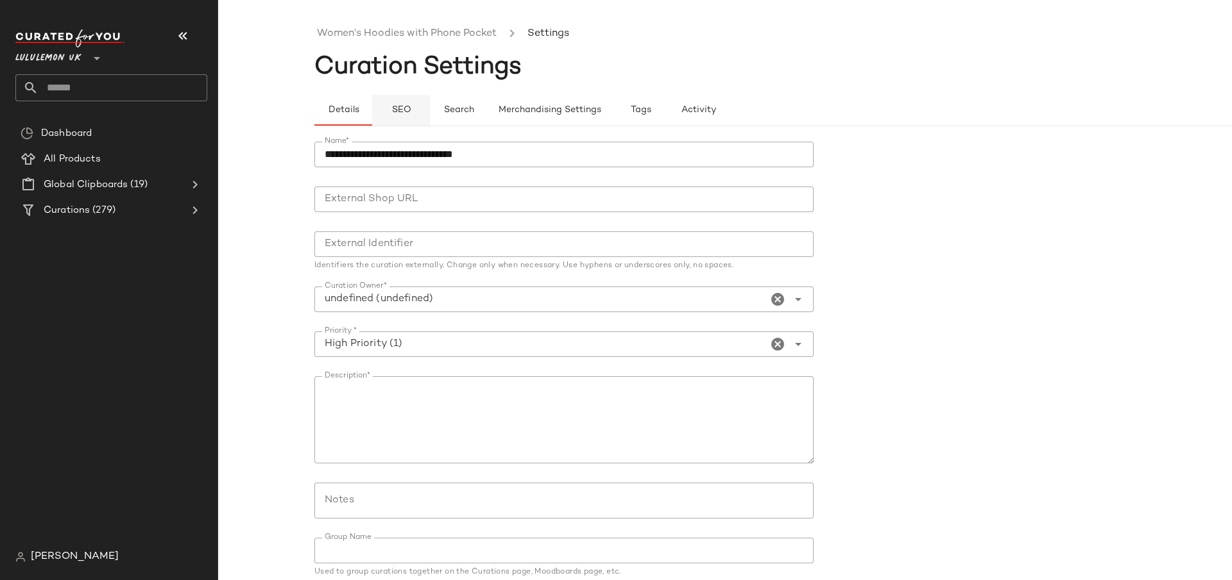
click at [398, 117] on button "SEO" at bounding box center [401, 110] width 58 height 31
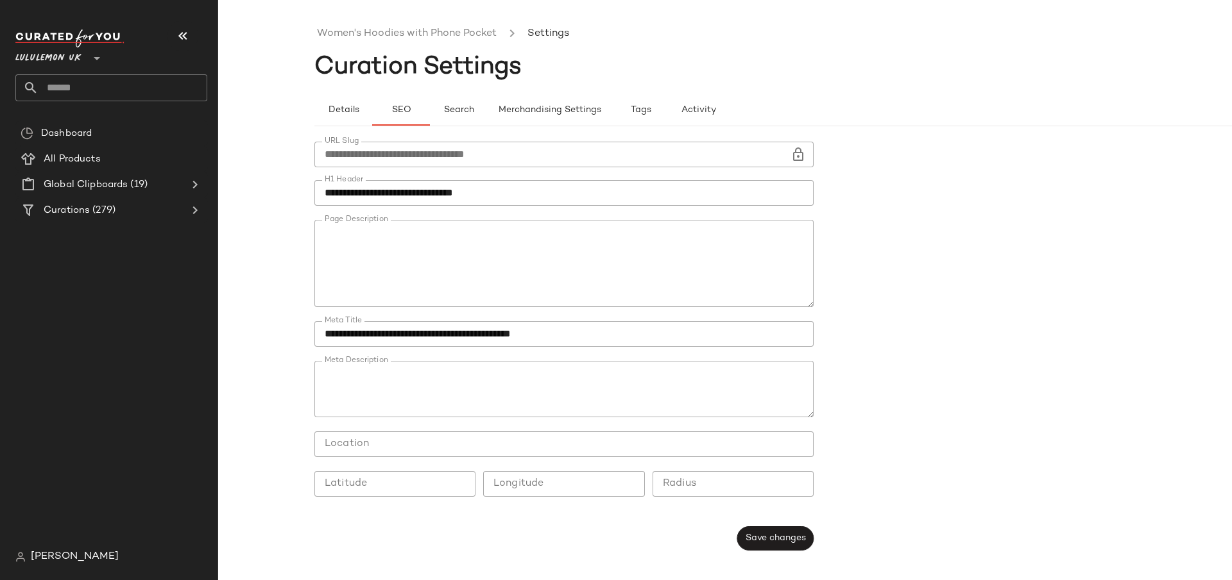
click at [453, 269] on textarea "Page Description" at bounding box center [563, 263] width 499 height 87
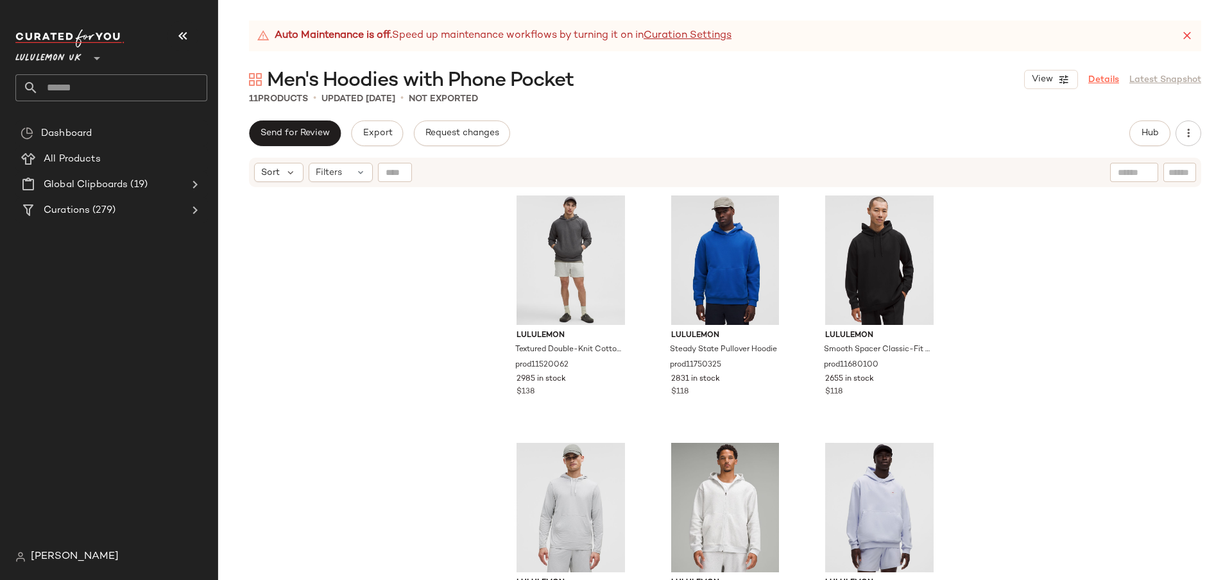
click at [1094, 80] on link "Details" at bounding box center [1103, 79] width 31 height 13
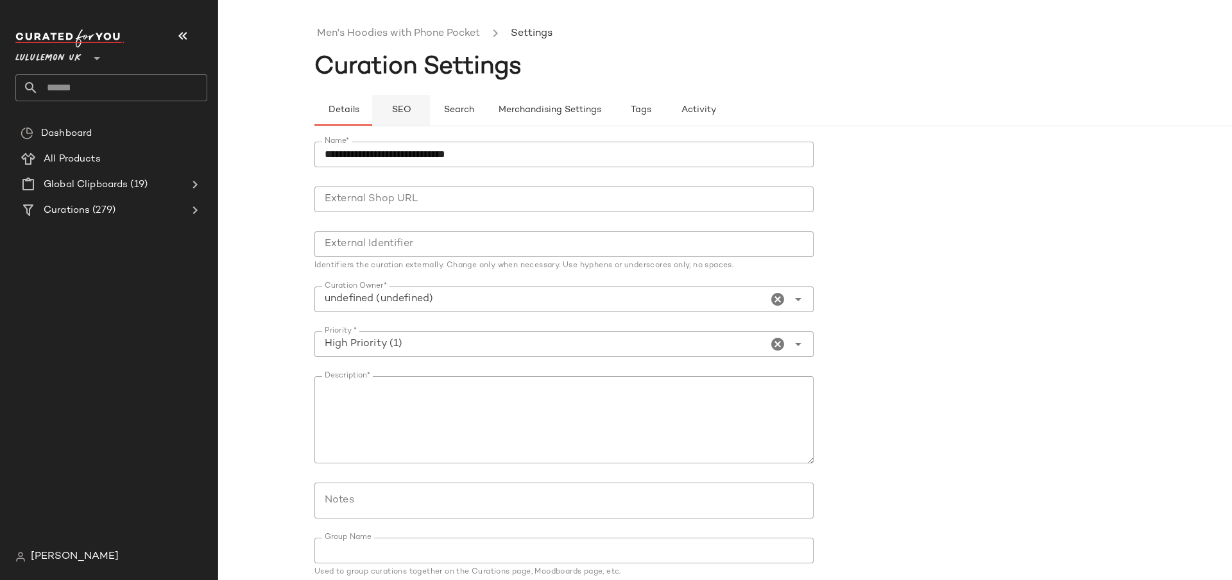
click at [404, 106] on span "SEO" at bounding box center [401, 110] width 20 height 10
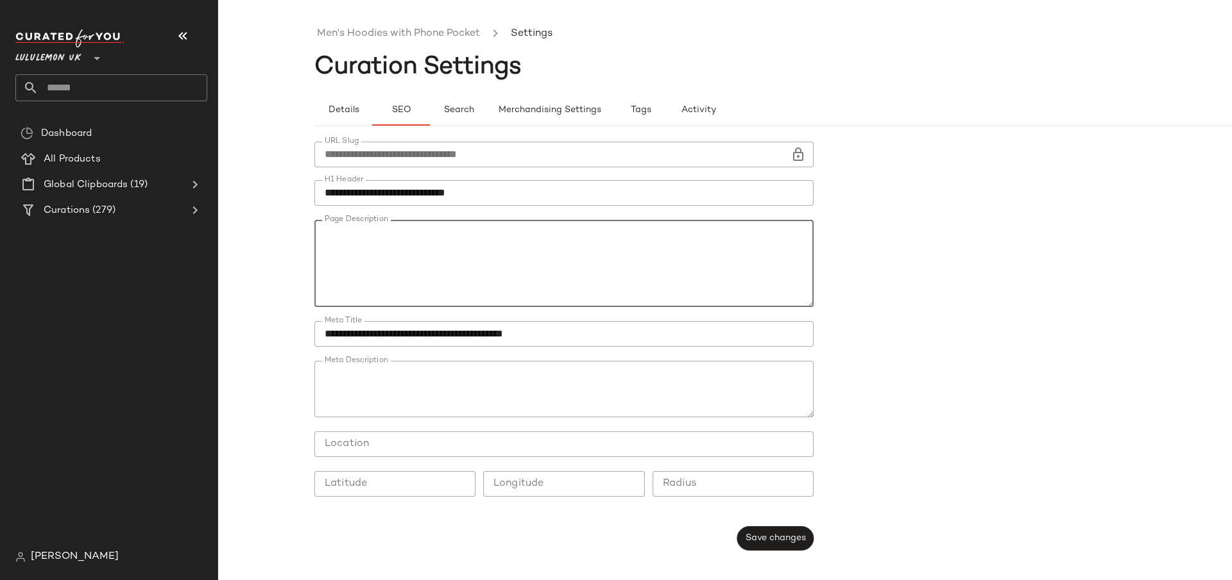
click at [451, 270] on textarea "Page Description" at bounding box center [563, 263] width 499 height 87
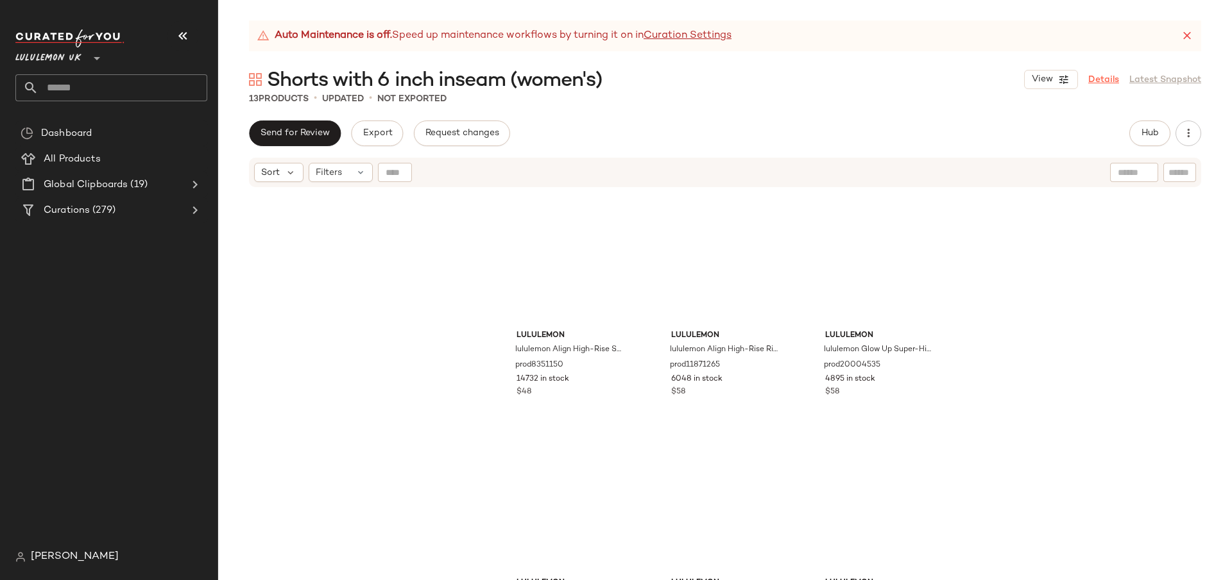
click at [1107, 82] on link "Details" at bounding box center [1103, 79] width 31 height 13
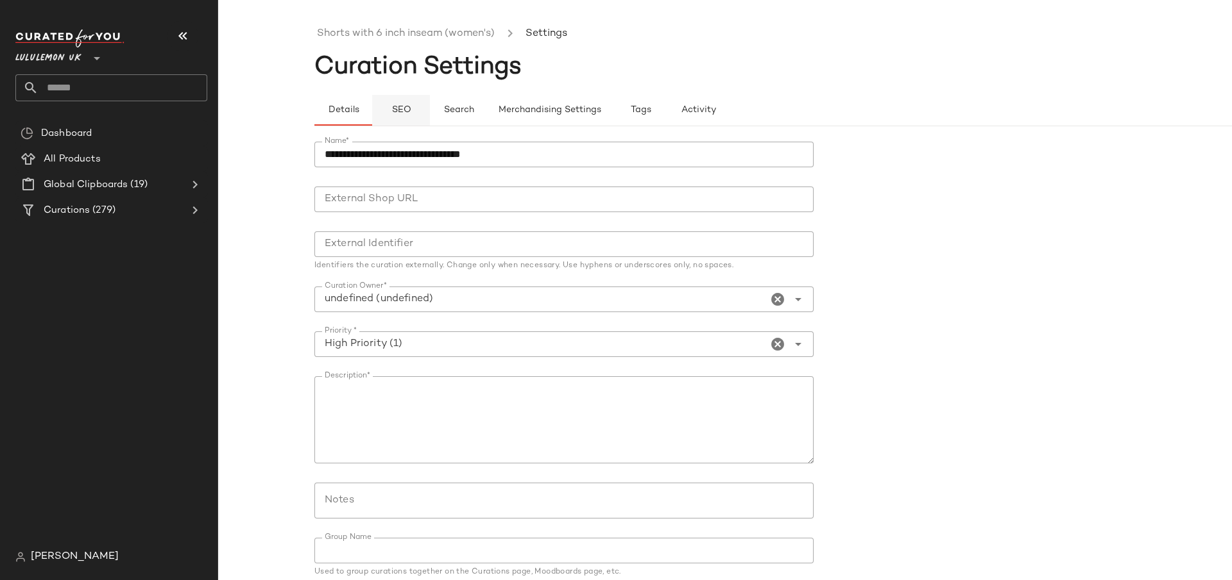
click at [421, 105] on button "SEO" at bounding box center [401, 110] width 58 height 31
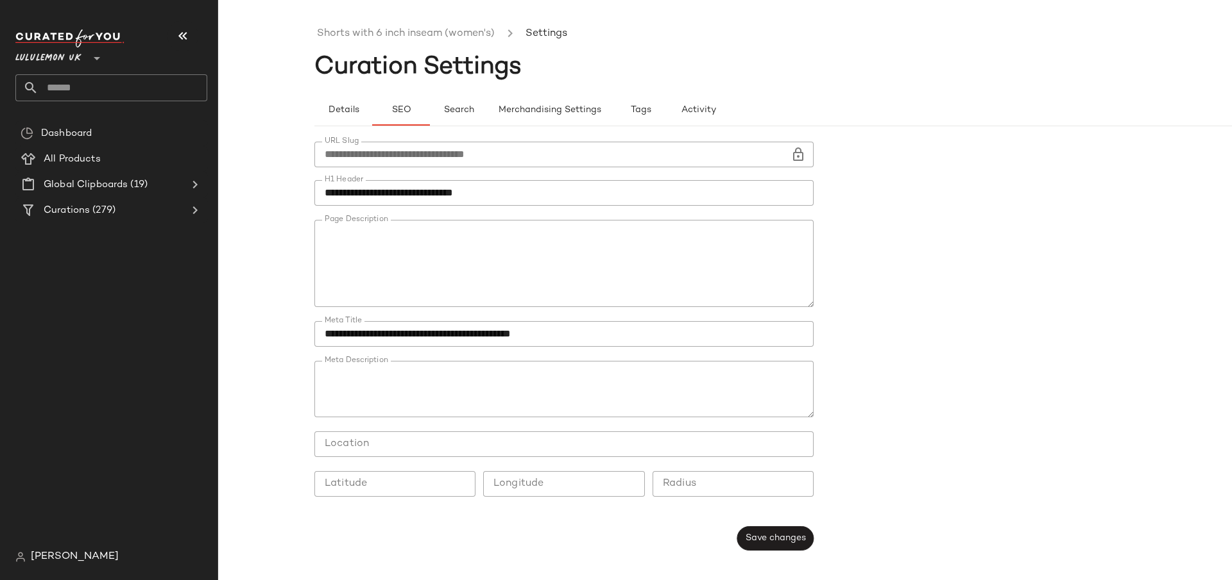
click at [485, 292] on textarea "Page Description" at bounding box center [563, 263] width 499 height 87
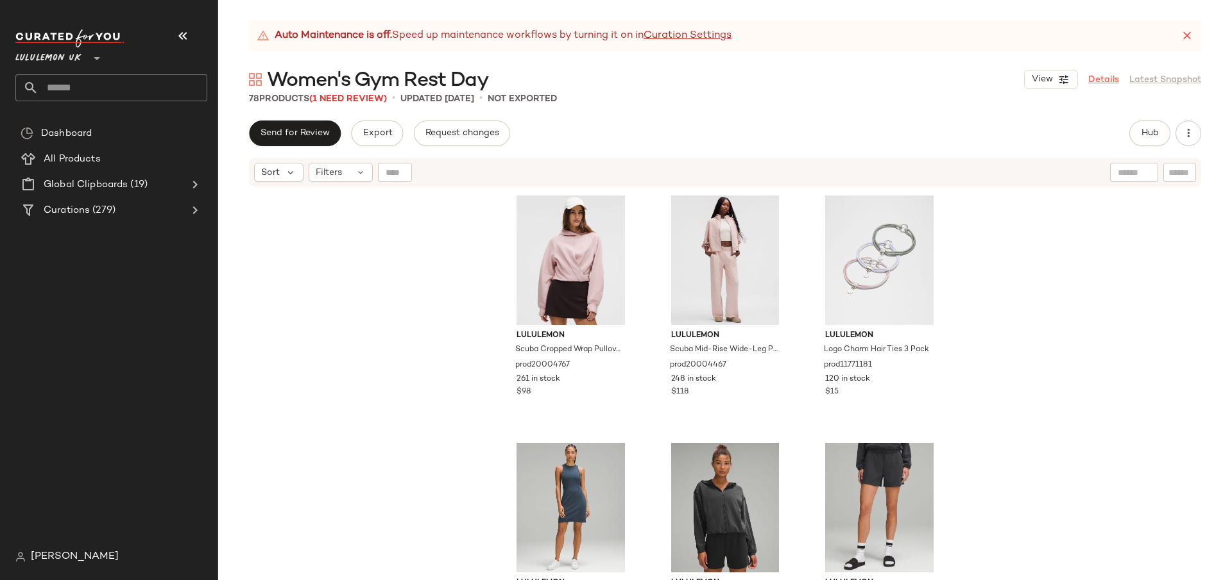
click at [1117, 82] on link "Details" at bounding box center [1103, 79] width 31 height 13
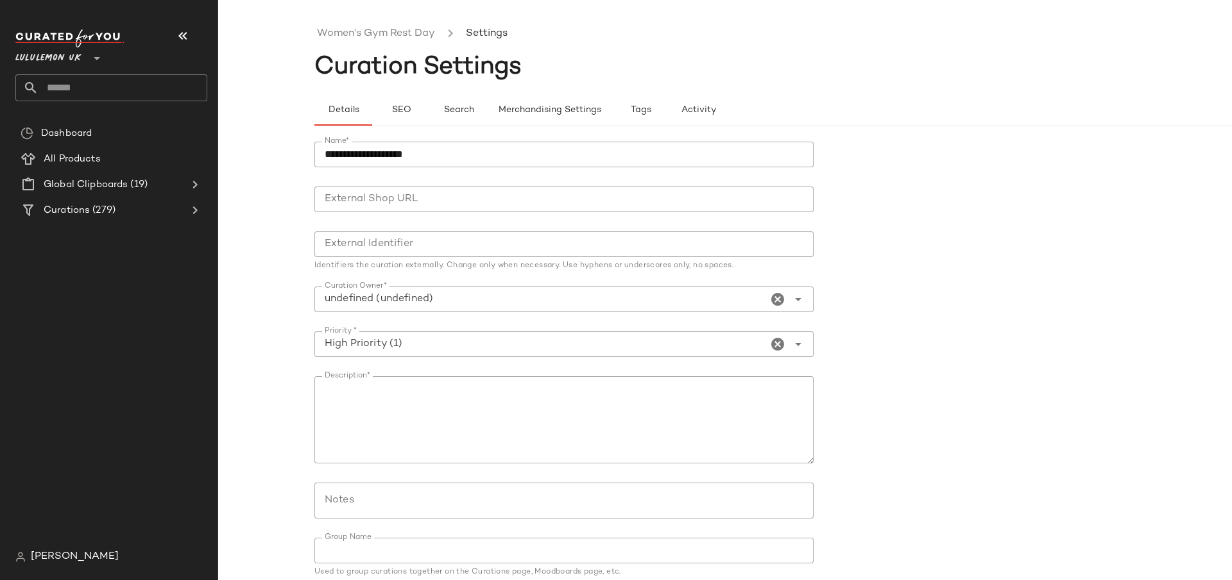
click at [403, 92] on div "Details SEO Search Merchandising Settings Tags Activity" at bounding box center [820, 103] width 1013 height 47
click at [401, 99] on button "SEO" at bounding box center [401, 110] width 58 height 31
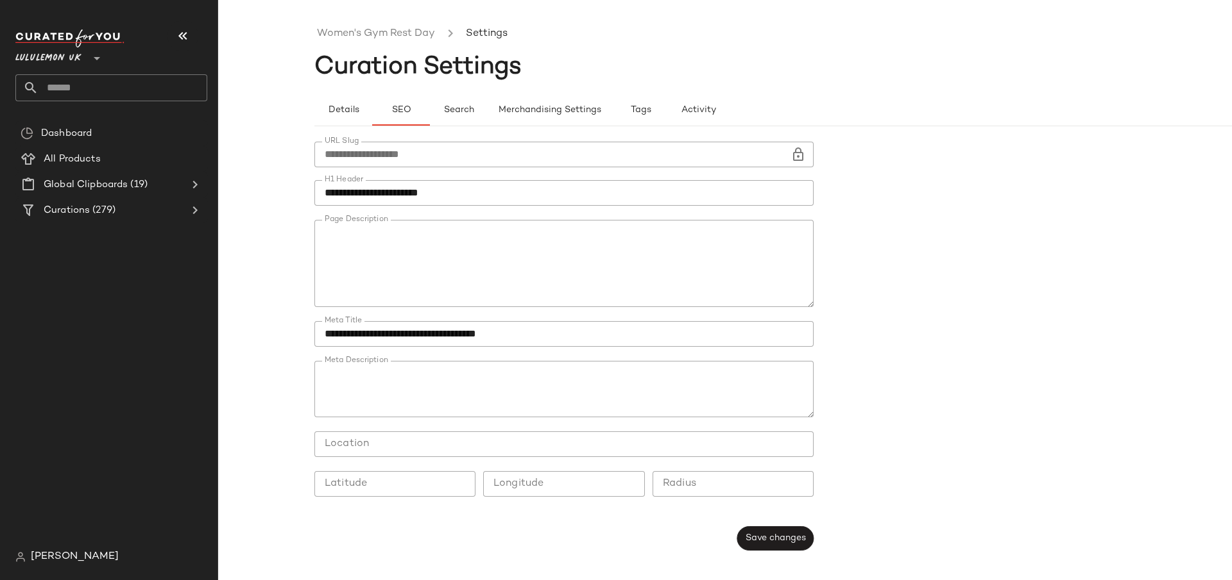
click at [533, 287] on textarea "Page Description" at bounding box center [563, 263] width 499 height 87
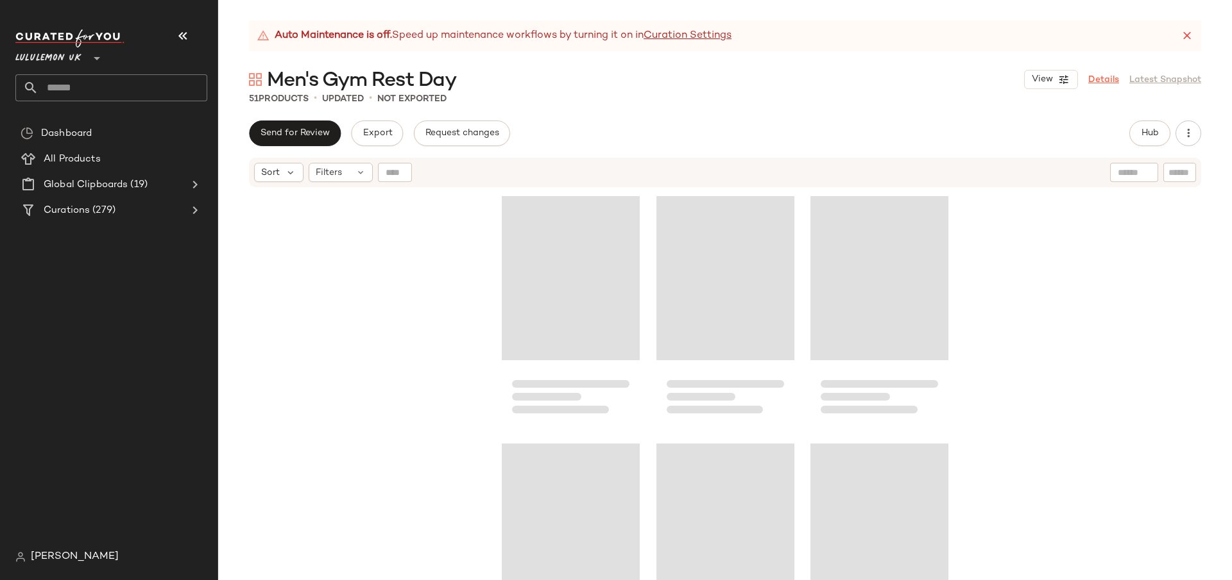
click at [1104, 78] on link "Details" at bounding box center [1103, 79] width 31 height 13
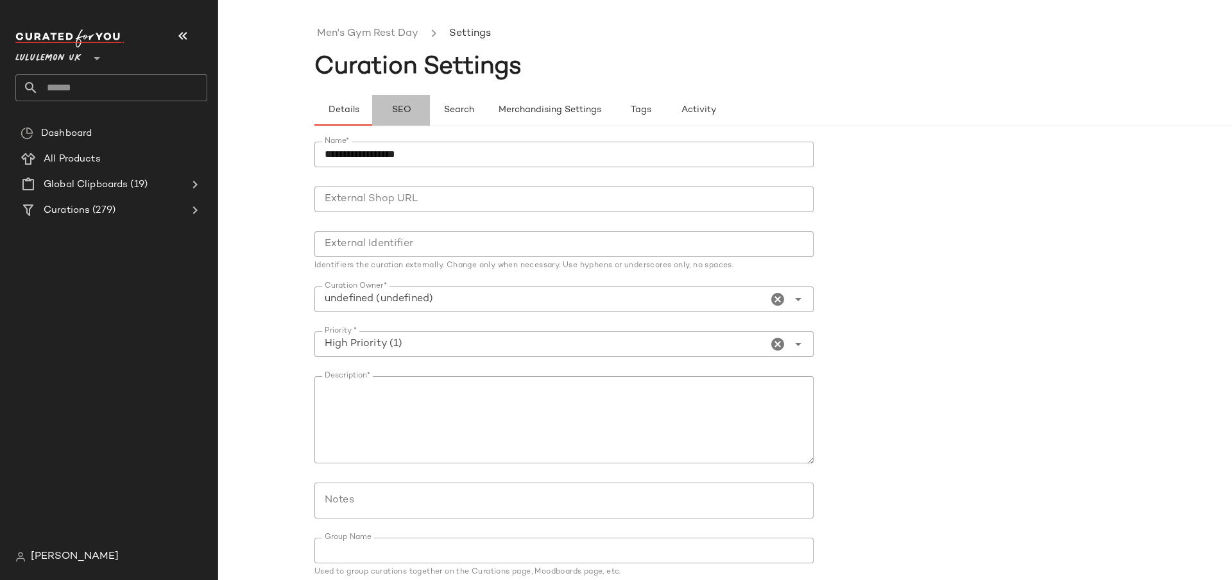
click at [392, 114] on span "SEO" at bounding box center [401, 110] width 20 height 10
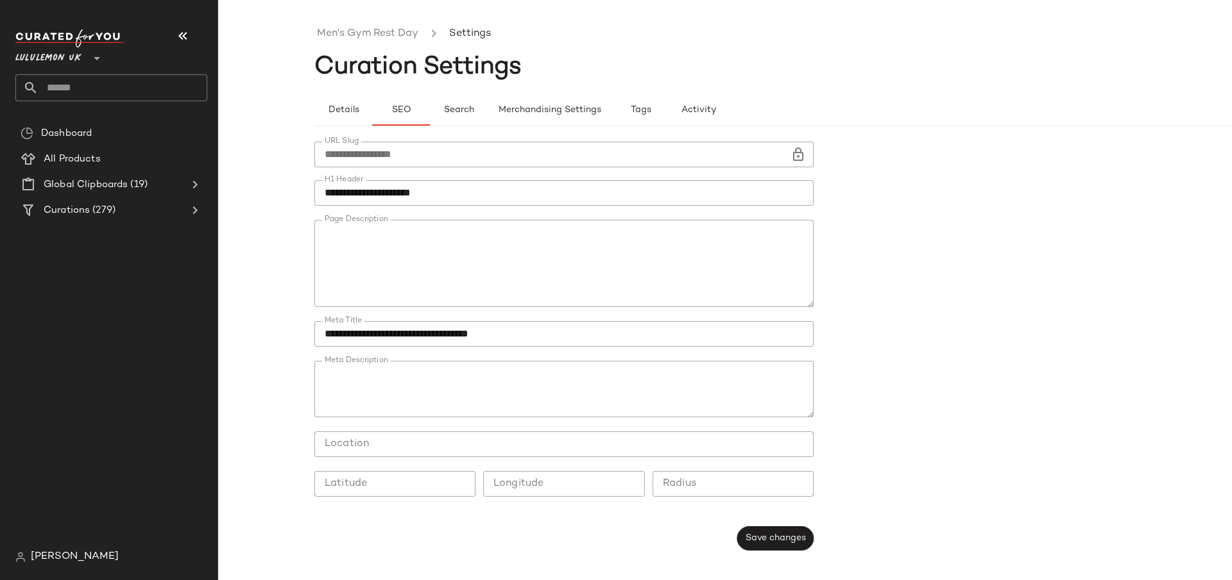
click at [498, 217] on div at bounding box center [564, 215] width 478 height 9
click at [496, 246] on textarea "Page Description" at bounding box center [563, 263] width 499 height 87
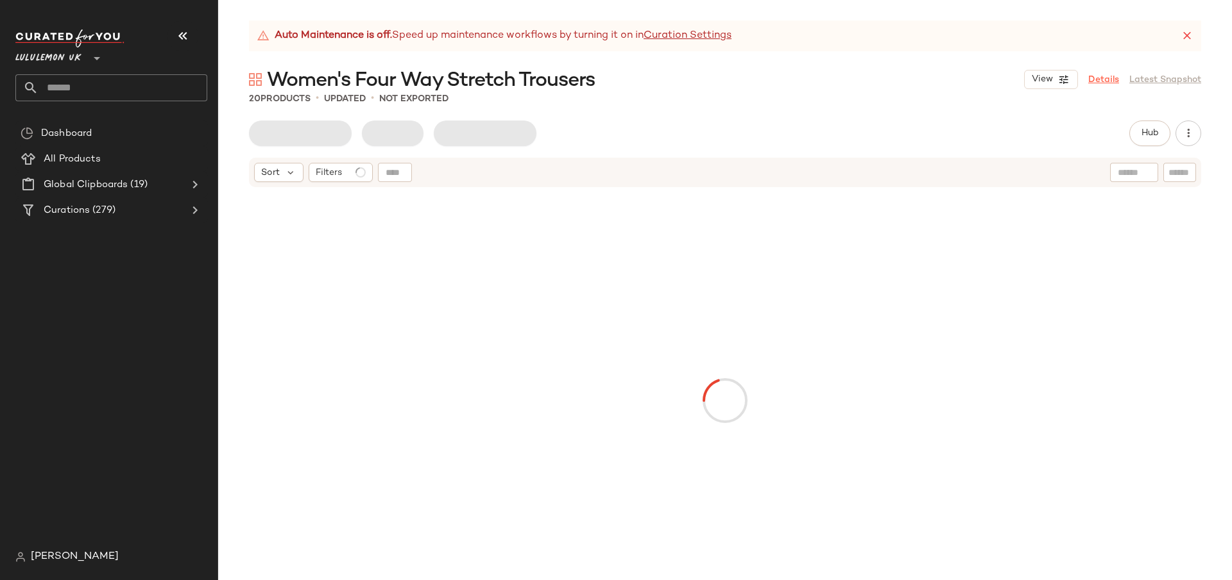
click at [1112, 81] on link "Details" at bounding box center [1103, 79] width 31 height 13
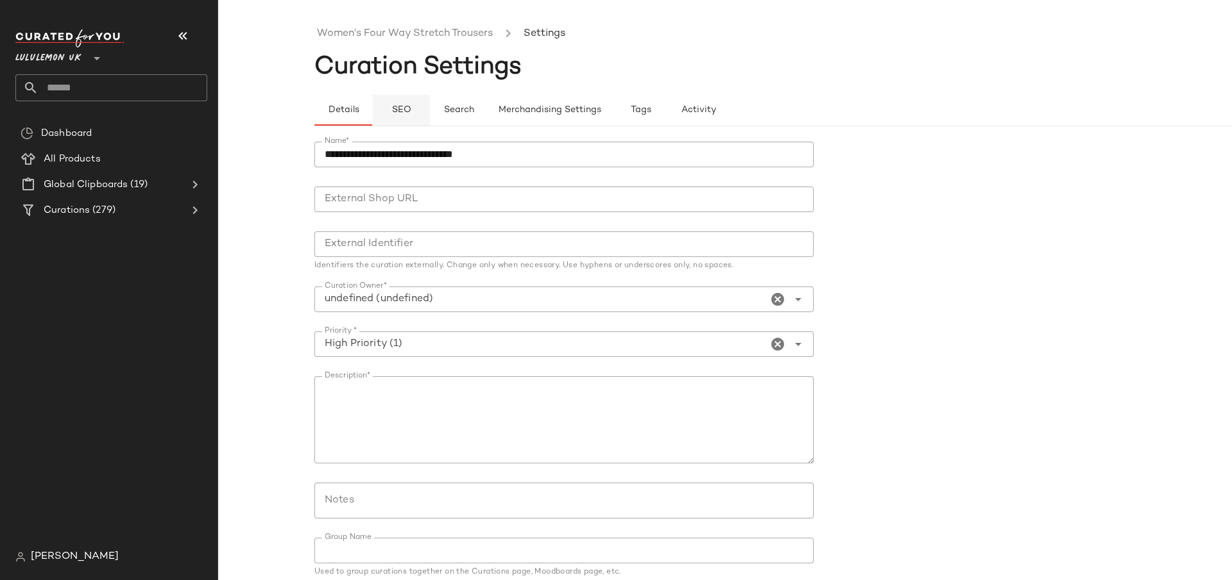
click at [409, 111] on span "SEO" at bounding box center [401, 110] width 20 height 10
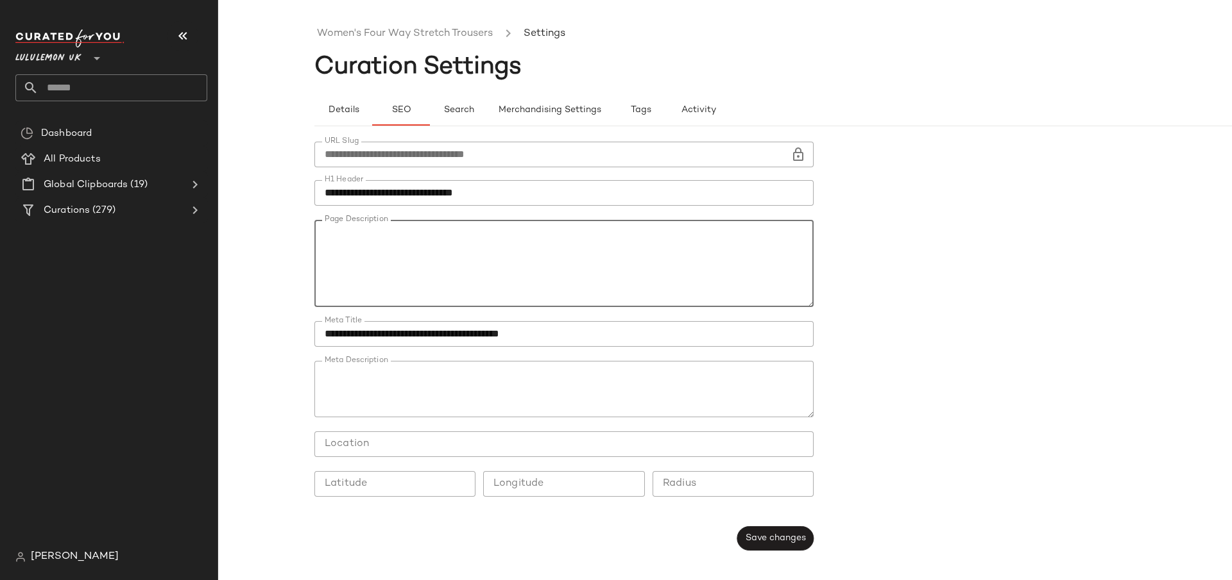
click at [552, 261] on textarea "Page Description" at bounding box center [563, 263] width 499 height 87
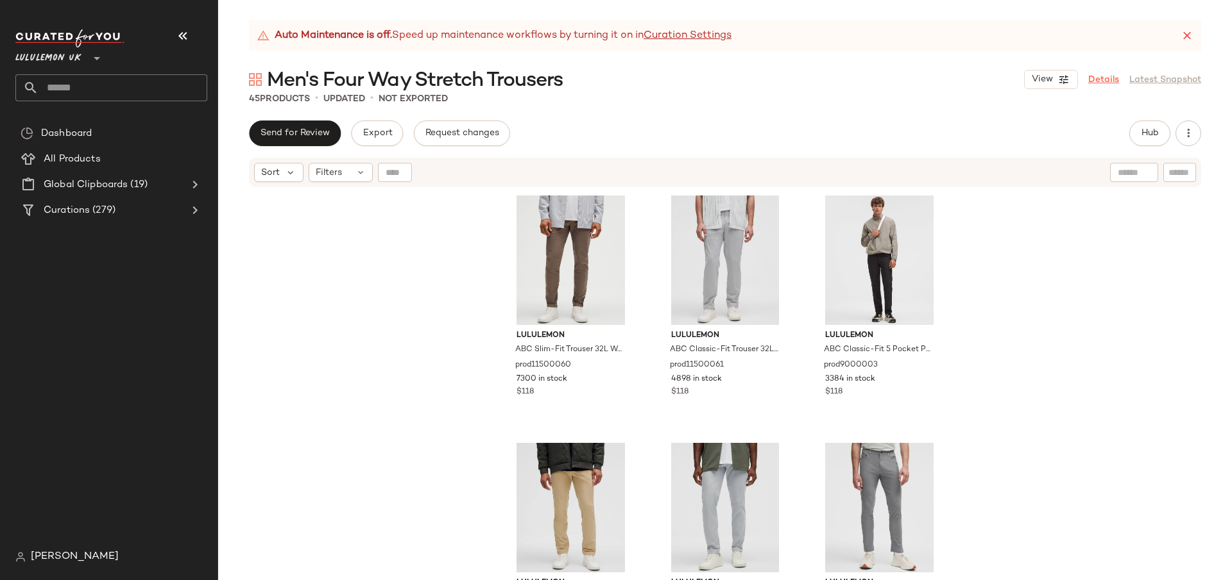
click at [1100, 78] on link "Details" at bounding box center [1103, 79] width 31 height 13
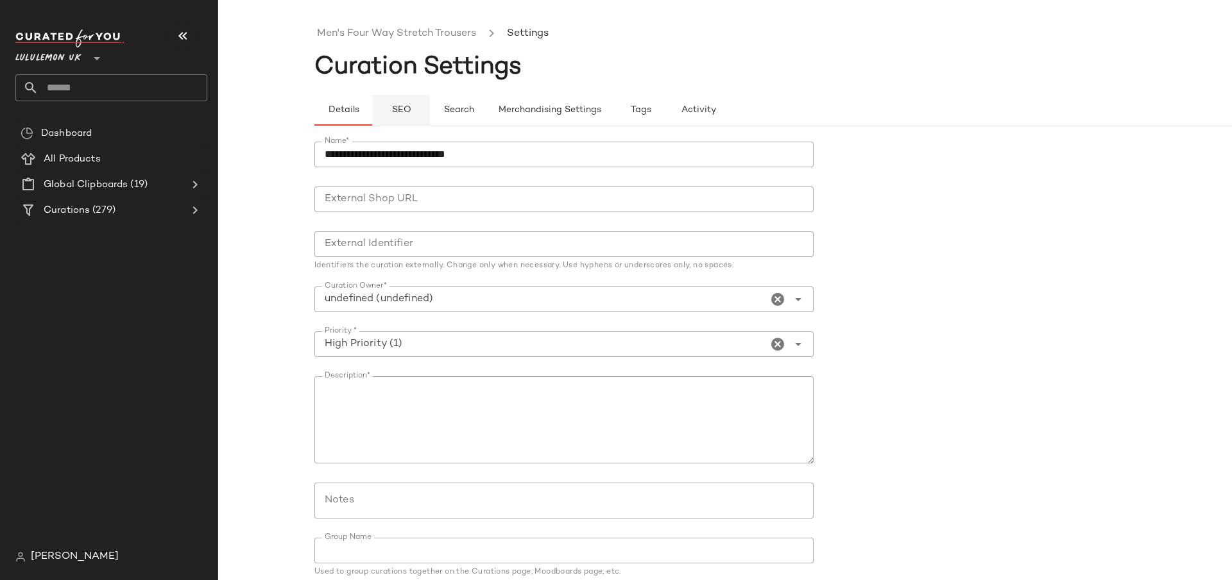
click at [393, 99] on button "SEO" at bounding box center [401, 110] width 58 height 31
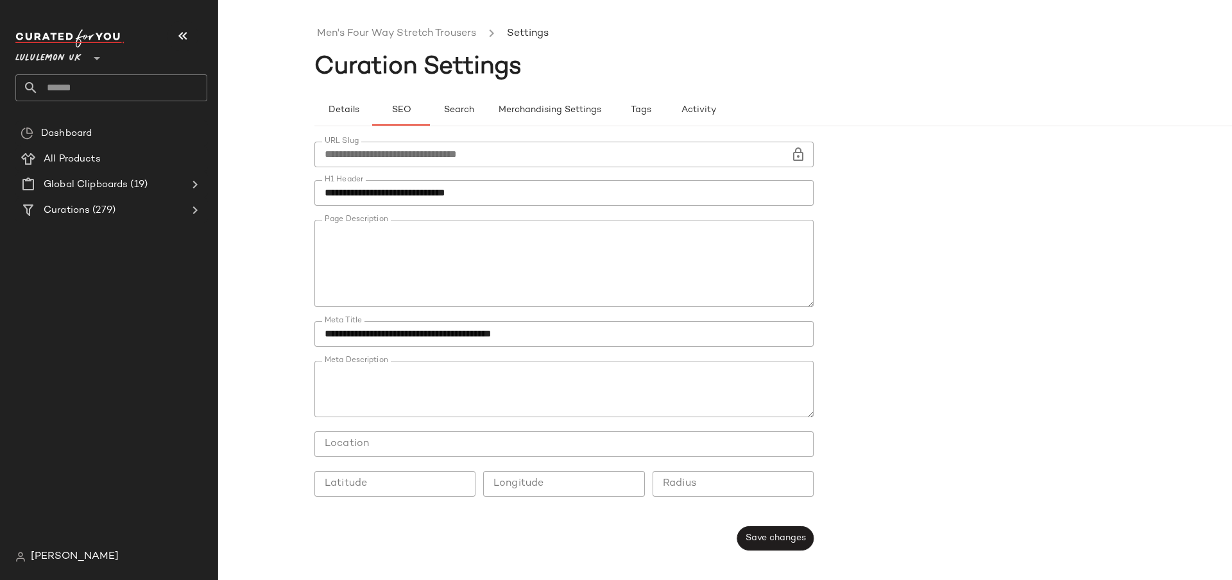
click at [471, 226] on textarea "Page Description" at bounding box center [563, 263] width 499 height 87
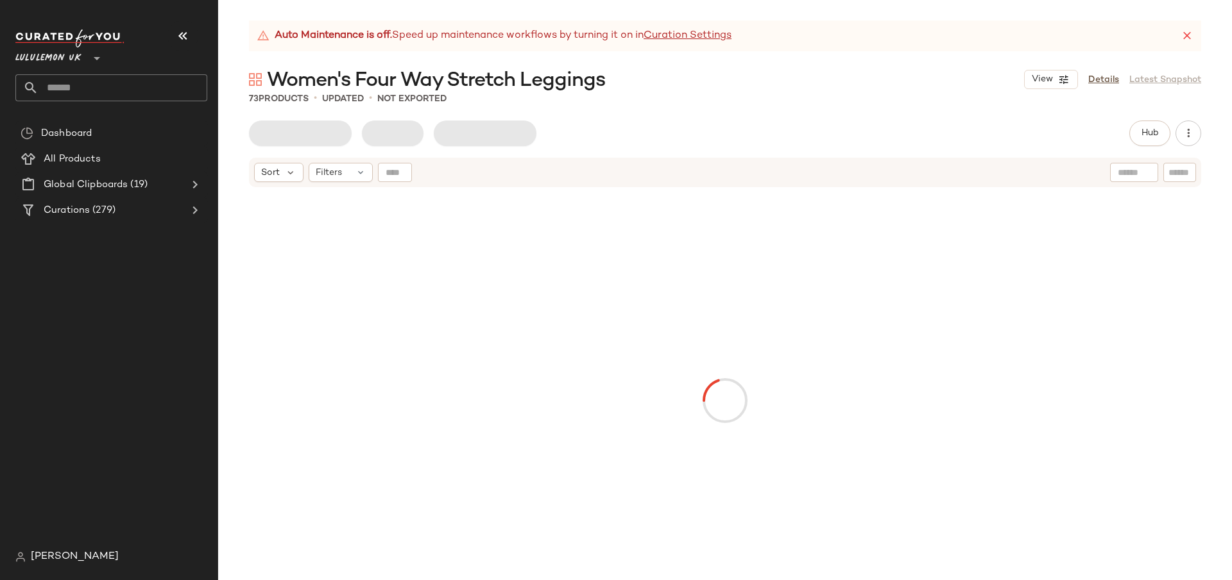
click at [1085, 76] on div "View Details Latest Snapshot" at bounding box center [1112, 79] width 177 height 19
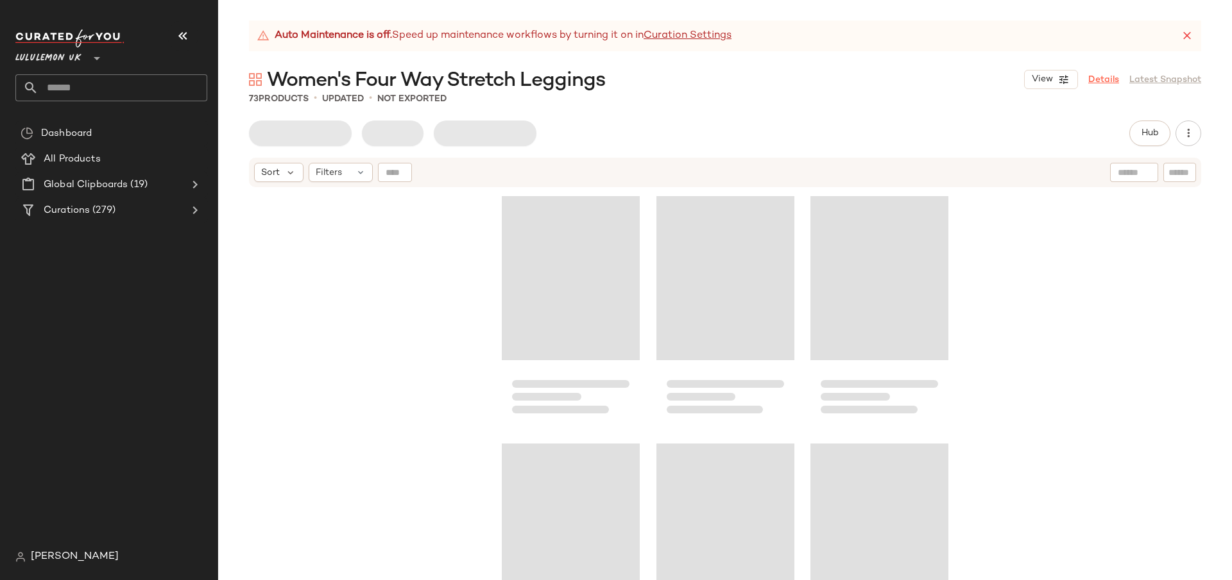
click at [1096, 76] on link "Details" at bounding box center [1103, 79] width 31 height 13
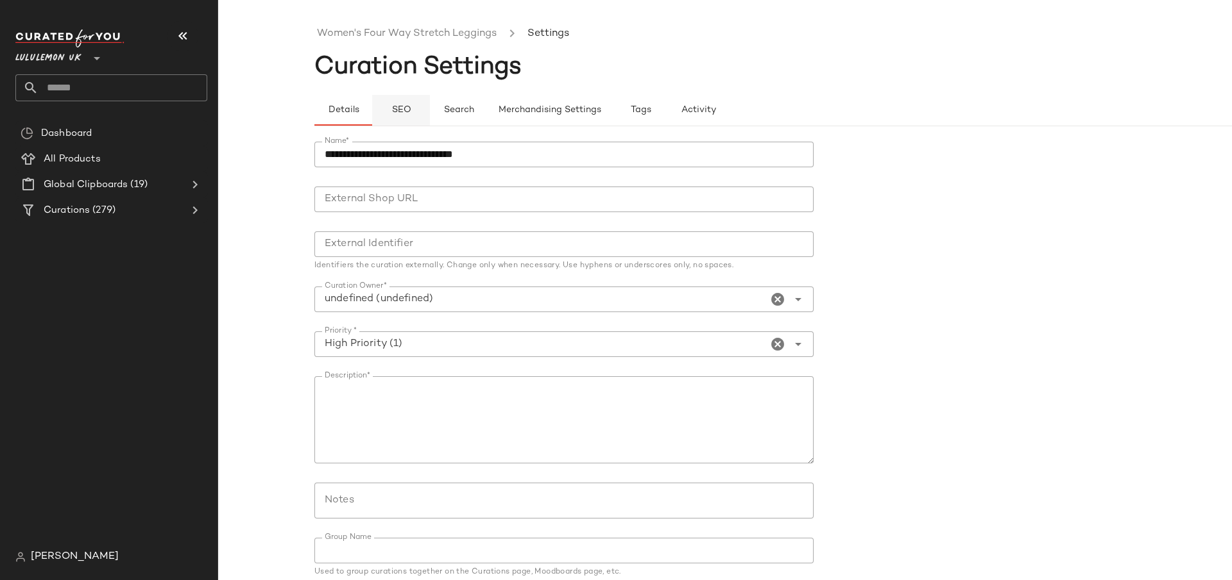
click at [394, 123] on button "SEO" at bounding box center [401, 110] width 58 height 31
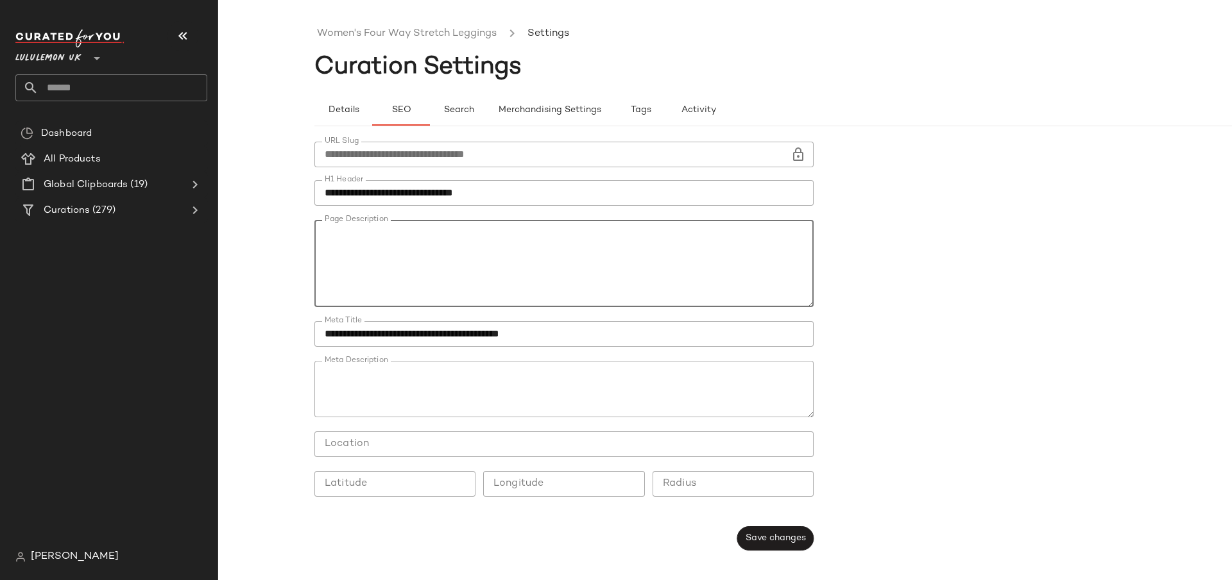
click at [455, 247] on textarea "Page Description" at bounding box center [563, 263] width 499 height 87
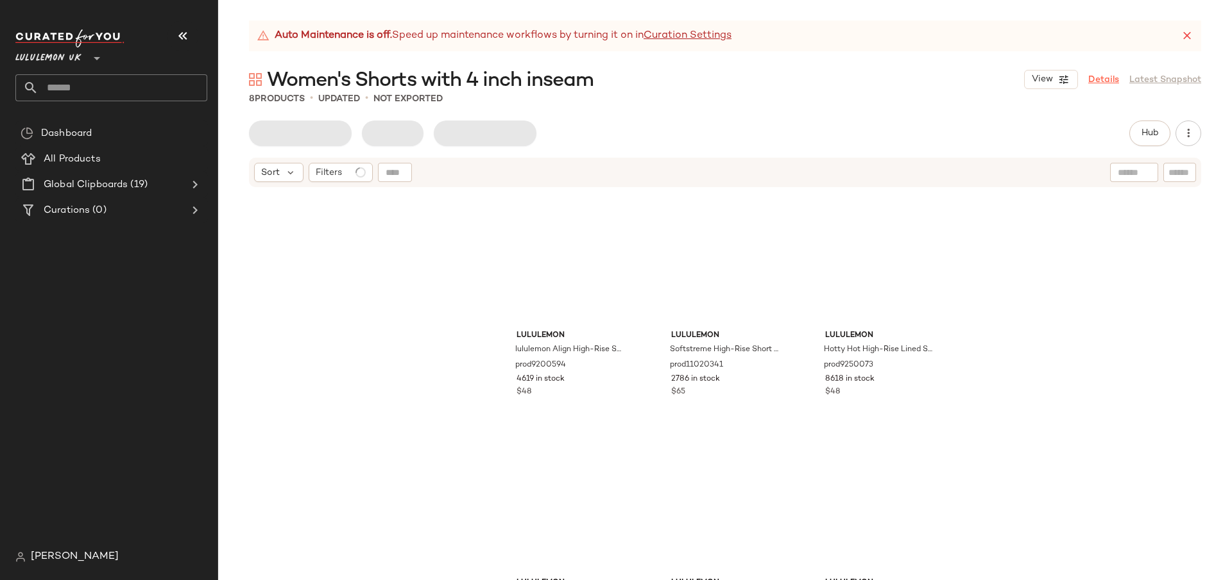
click at [1107, 80] on link "Details" at bounding box center [1103, 79] width 31 height 13
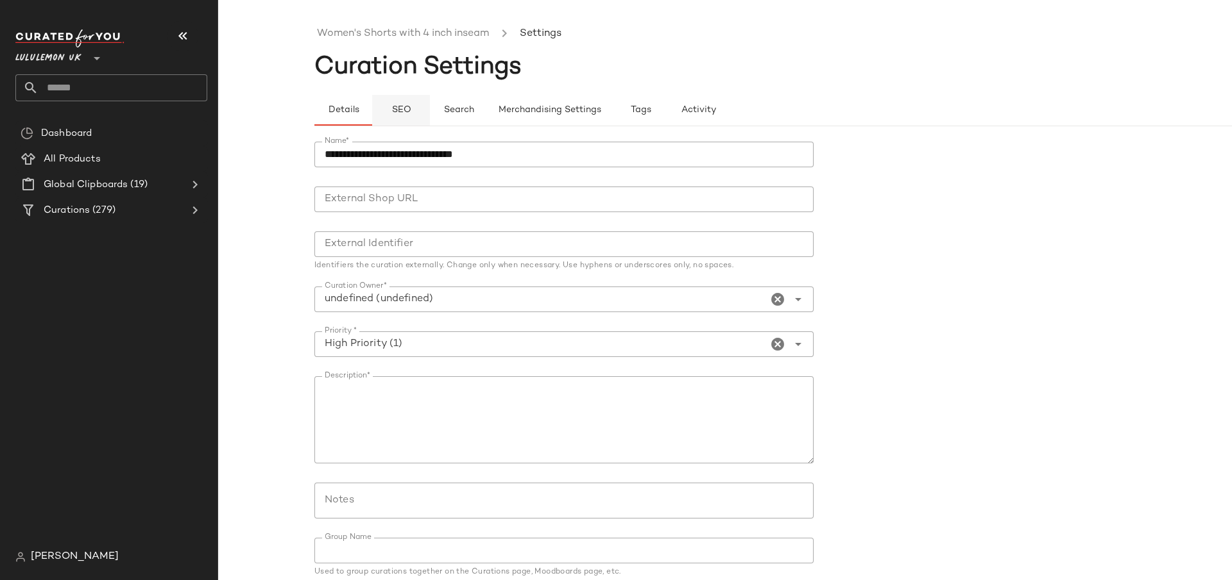
click at [404, 105] on span "SEO" at bounding box center [401, 110] width 20 height 10
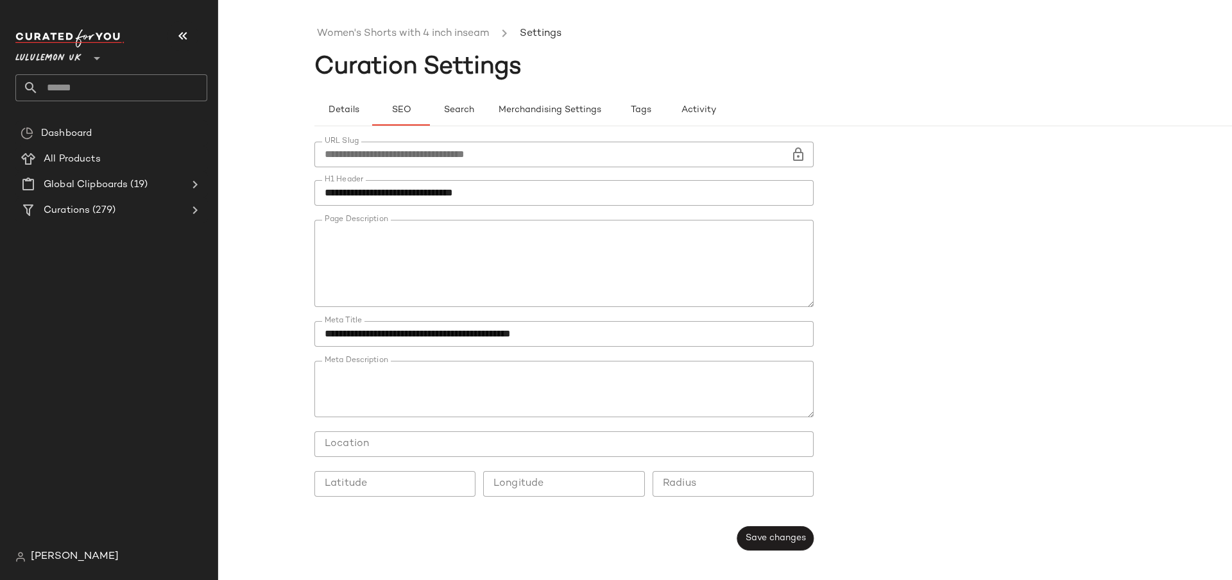
click at [384, 267] on textarea "Page Description" at bounding box center [563, 263] width 499 height 87
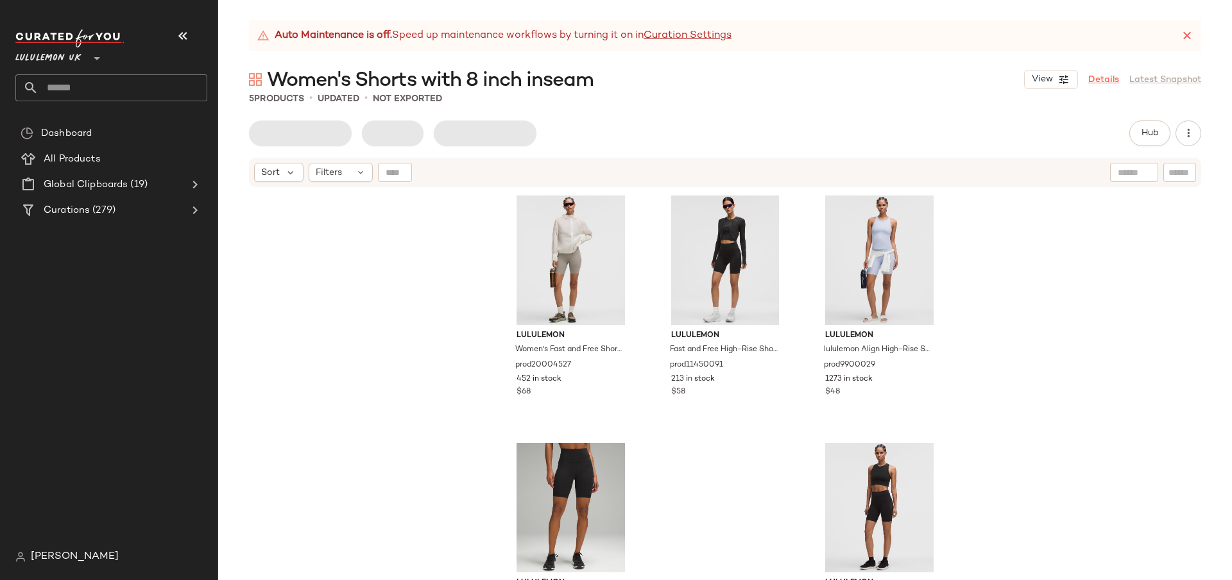
click at [1106, 76] on link "Details" at bounding box center [1103, 79] width 31 height 13
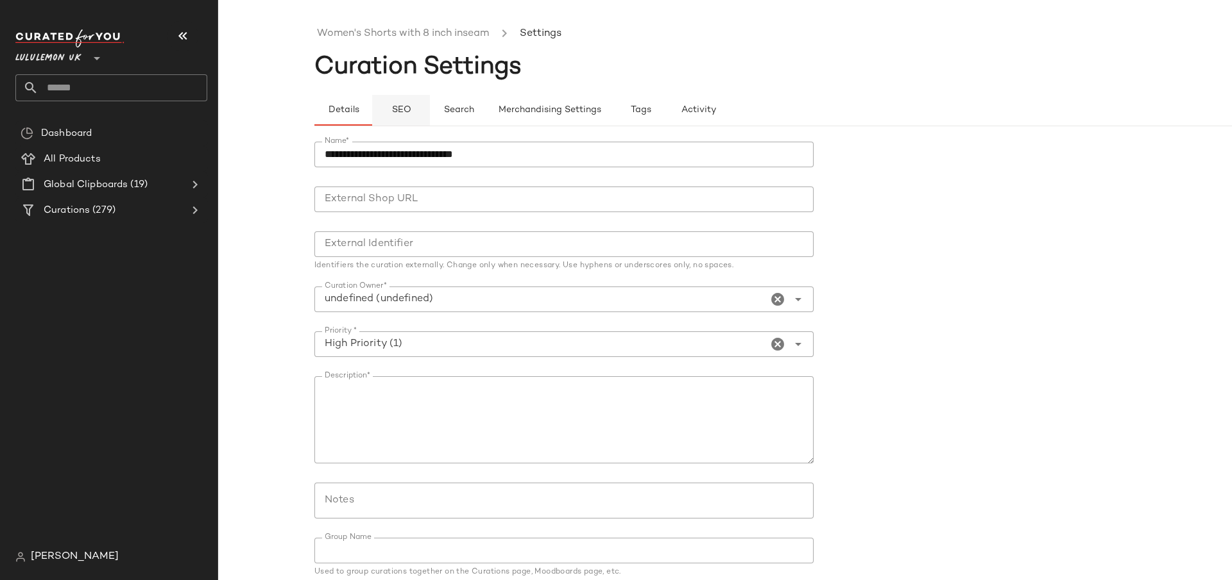
click at [400, 101] on button "SEO" at bounding box center [401, 110] width 58 height 31
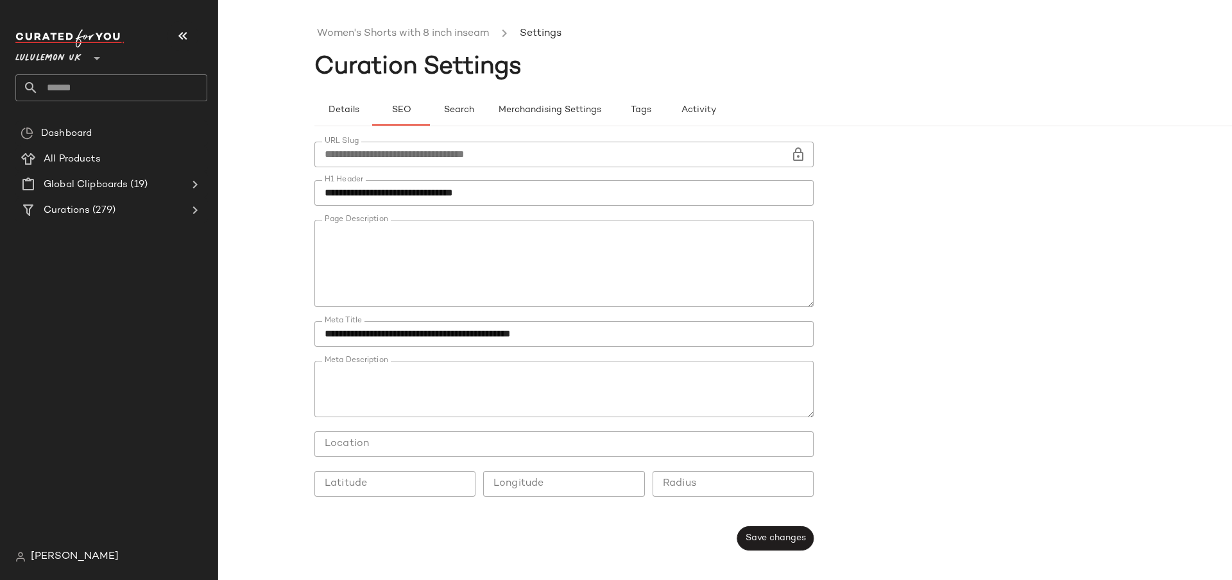
click at [456, 293] on textarea "Page Description" at bounding box center [563, 263] width 499 height 87
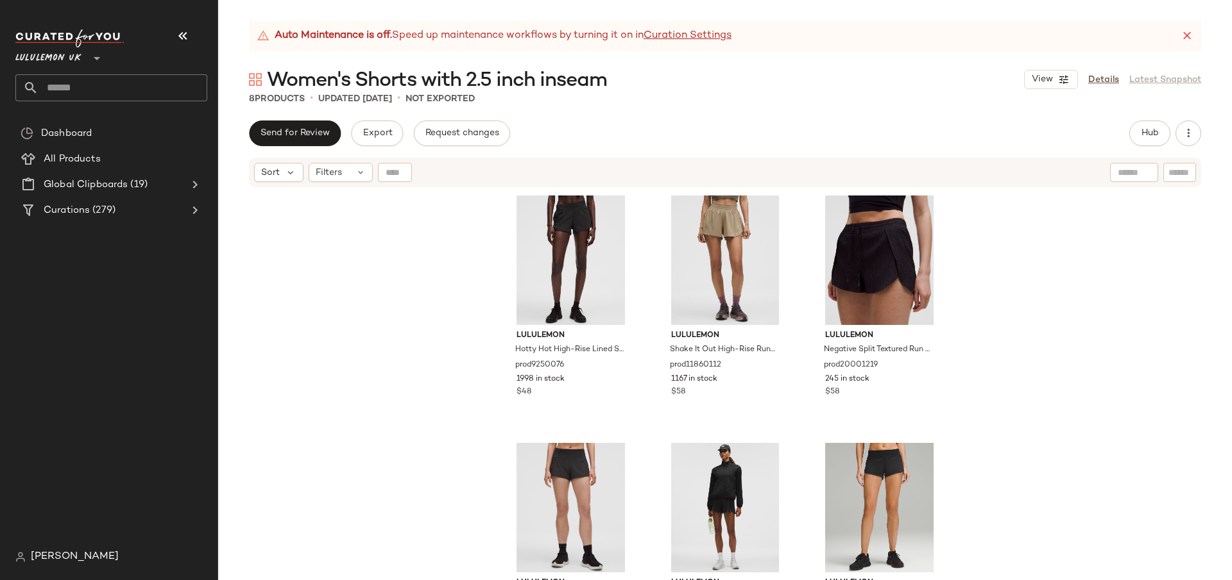
click at [1098, 87] on div "View Details Latest Snapshot" at bounding box center [1112, 79] width 177 height 19
click at [1099, 78] on link "Details" at bounding box center [1103, 79] width 31 height 13
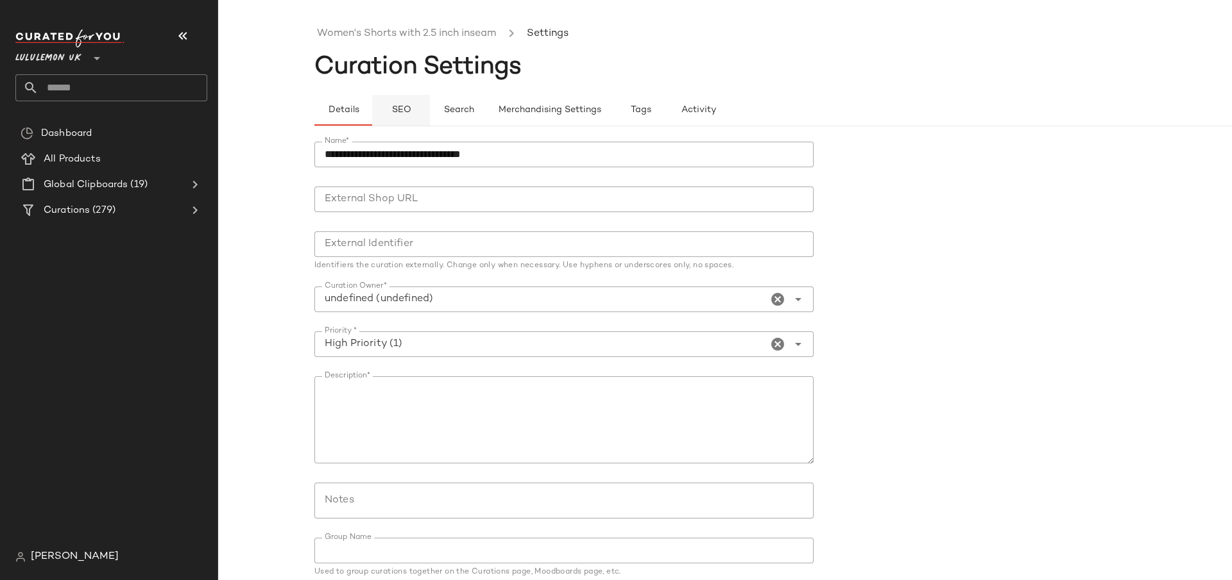
click at [394, 95] on button "SEO" at bounding box center [401, 110] width 58 height 31
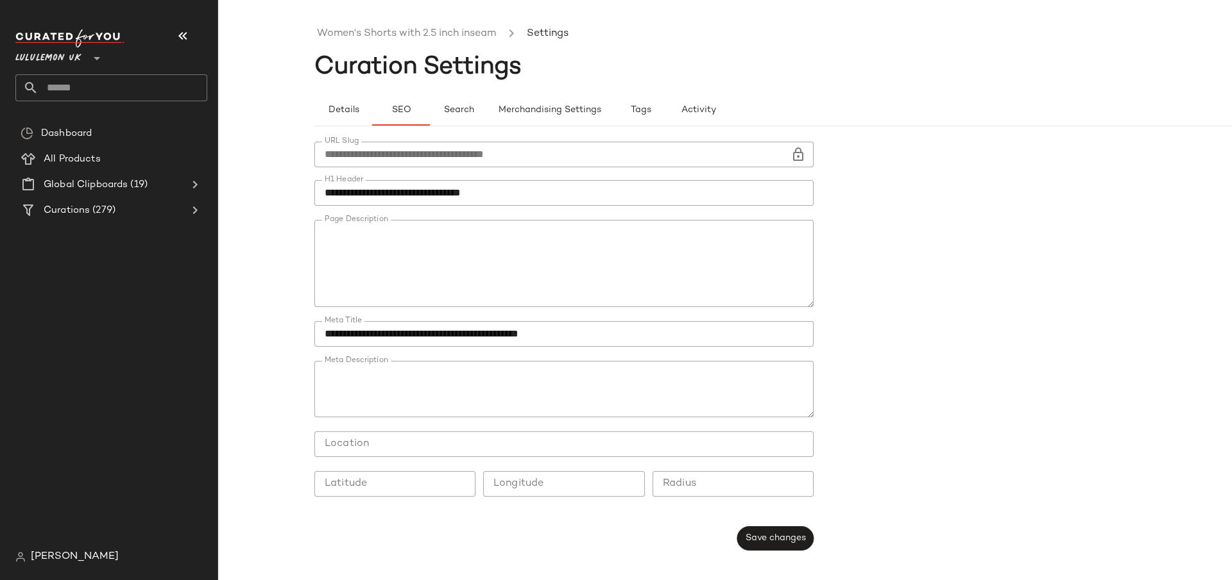
click at [441, 272] on textarea "Page Description" at bounding box center [563, 263] width 499 height 87
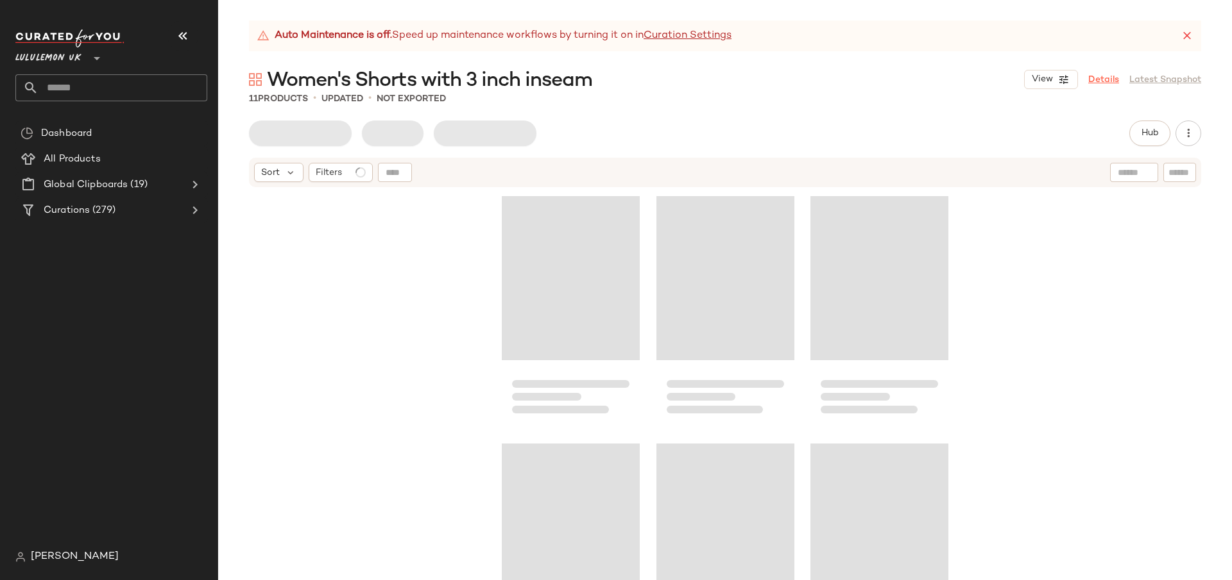
click at [1110, 78] on link "Details" at bounding box center [1103, 79] width 31 height 13
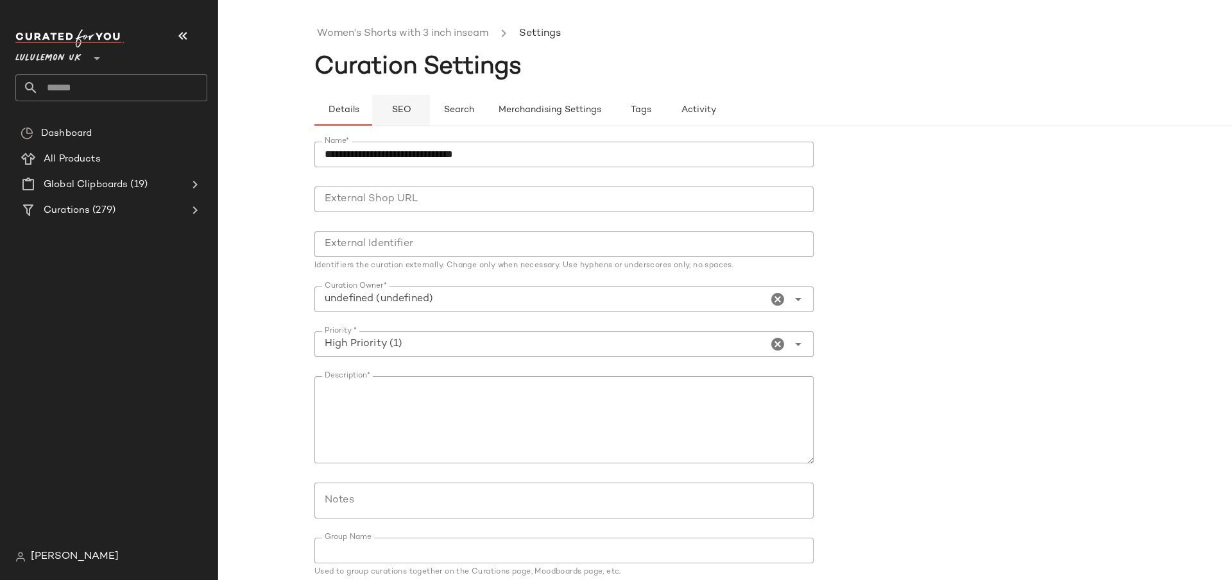
click at [414, 105] on button "SEO" at bounding box center [401, 110] width 58 height 31
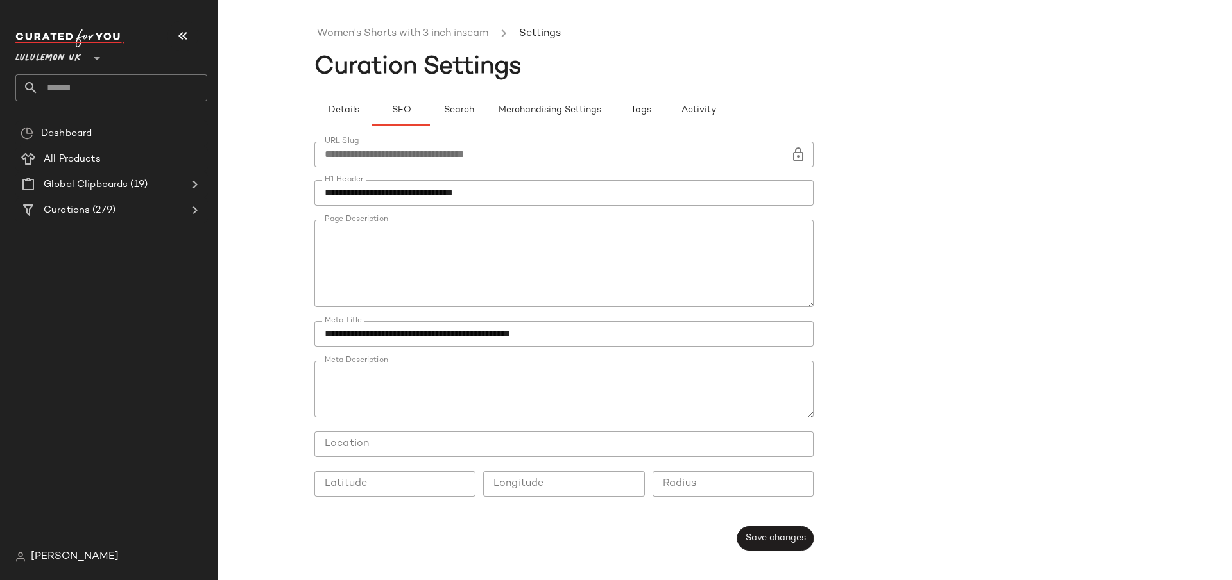
click at [477, 285] on textarea "Page Description" at bounding box center [563, 263] width 499 height 87
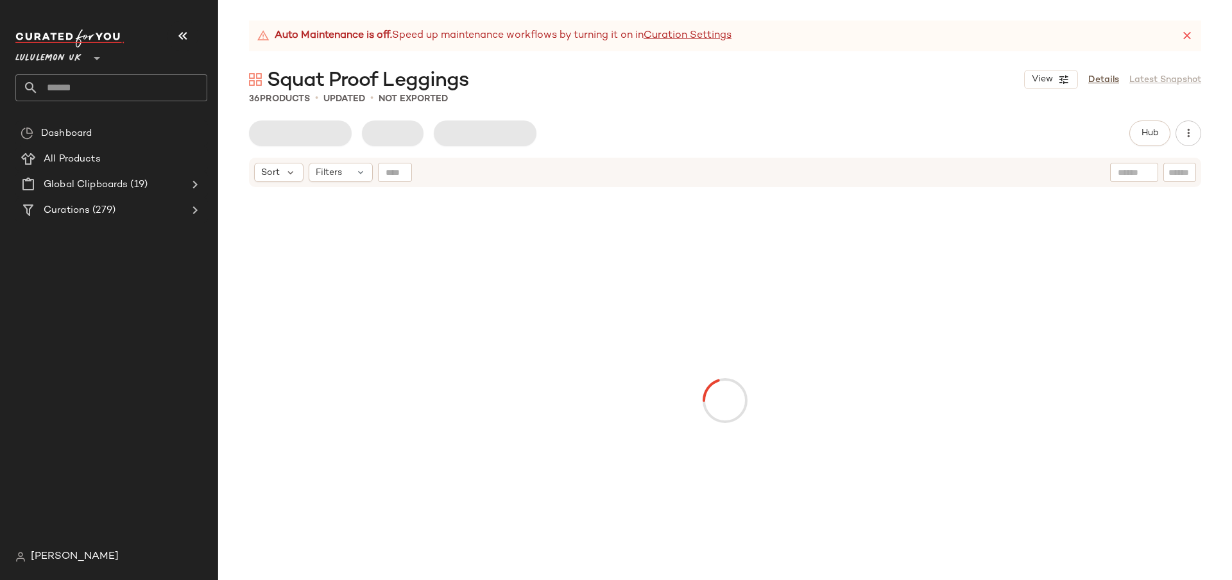
click at [1083, 65] on div "Auto Maintenance is off. Speed up maintenance workflows by turning it on in Cur…" at bounding box center [724, 301] width 1013 height 560
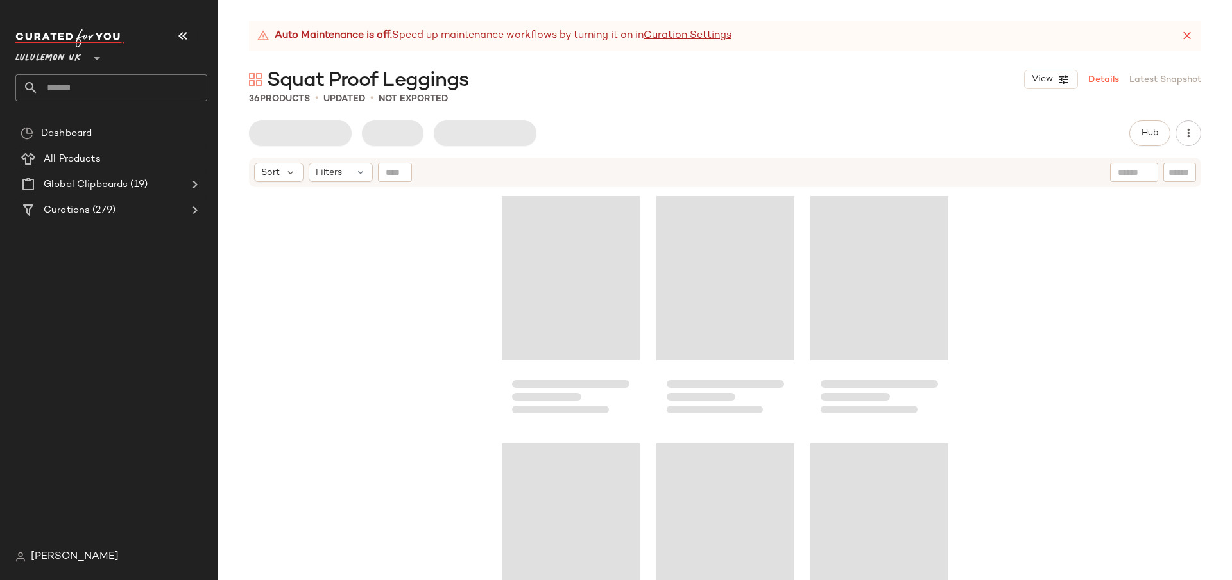
click at [1096, 77] on link "Details" at bounding box center [1103, 79] width 31 height 13
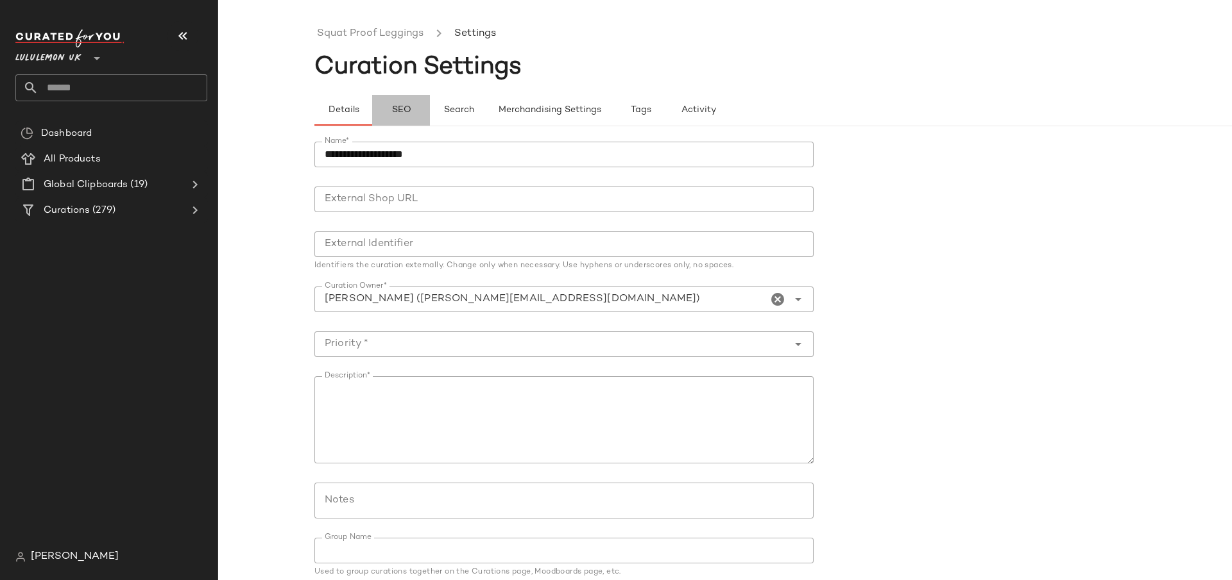
click at [399, 115] on button "SEO" at bounding box center [401, 110] width 58 height 31
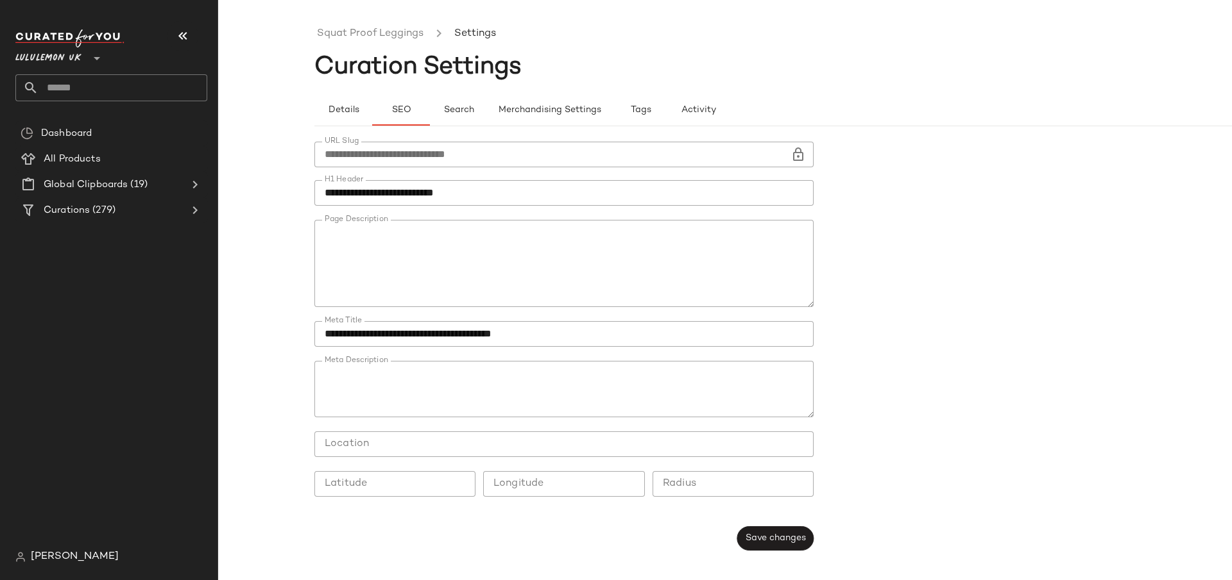
click at [434, 228] on textarea "Page Description" at bounding box center [563, 263] width 499 height 87
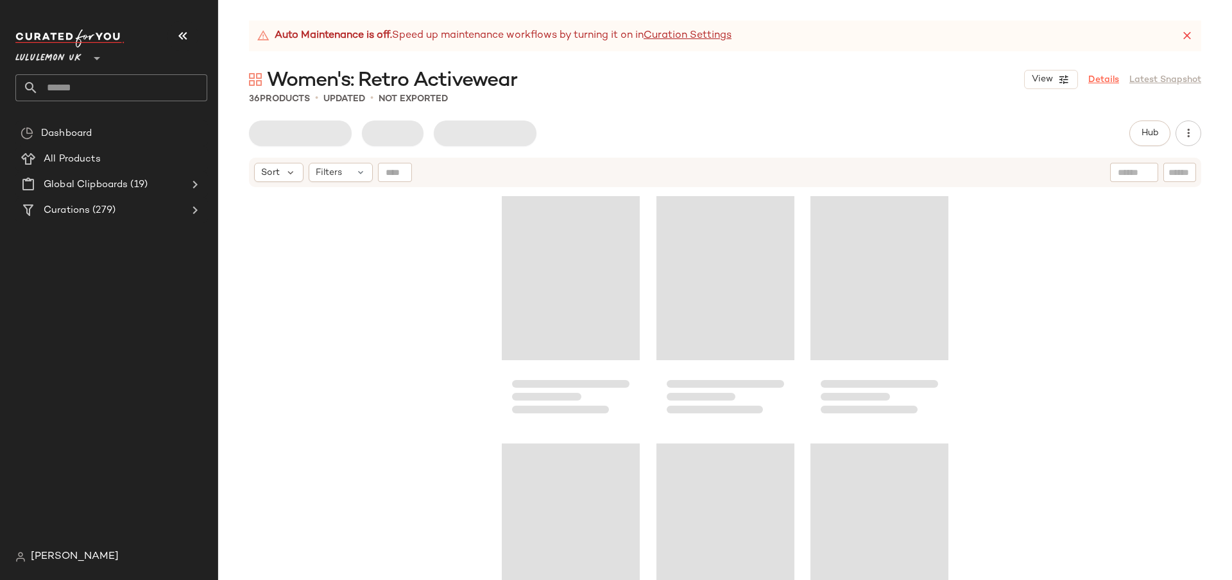
click at [1097, 83] on link "Details" at bounding box center [1103, 79] width 31 height 13
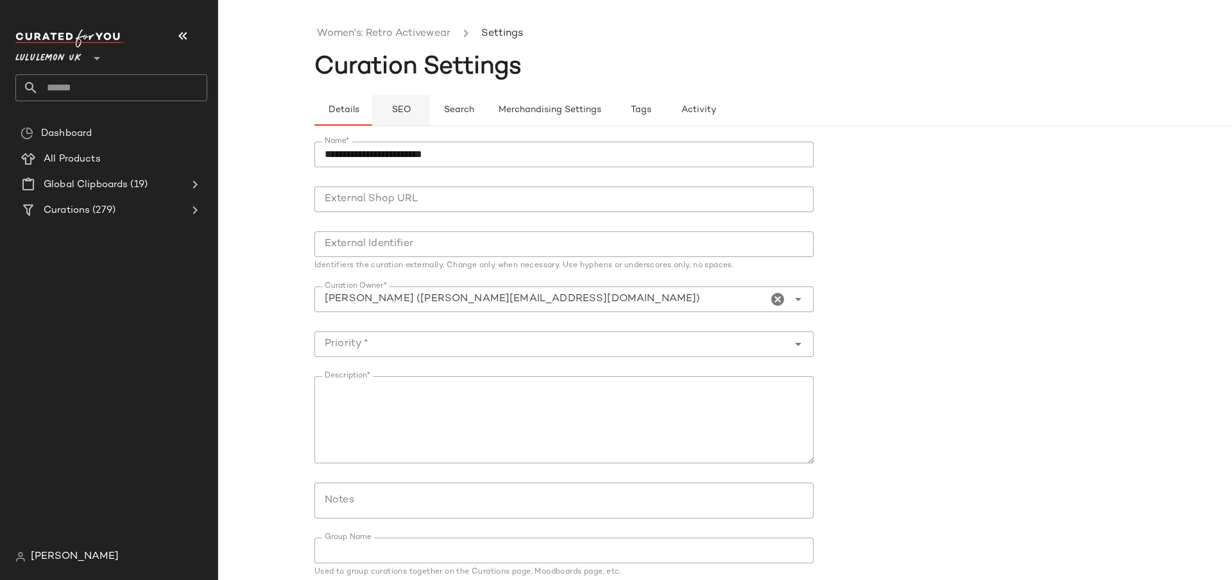
click at [403, 103] on button "SEO" at bounding box center [401, 110] width 58 height 31
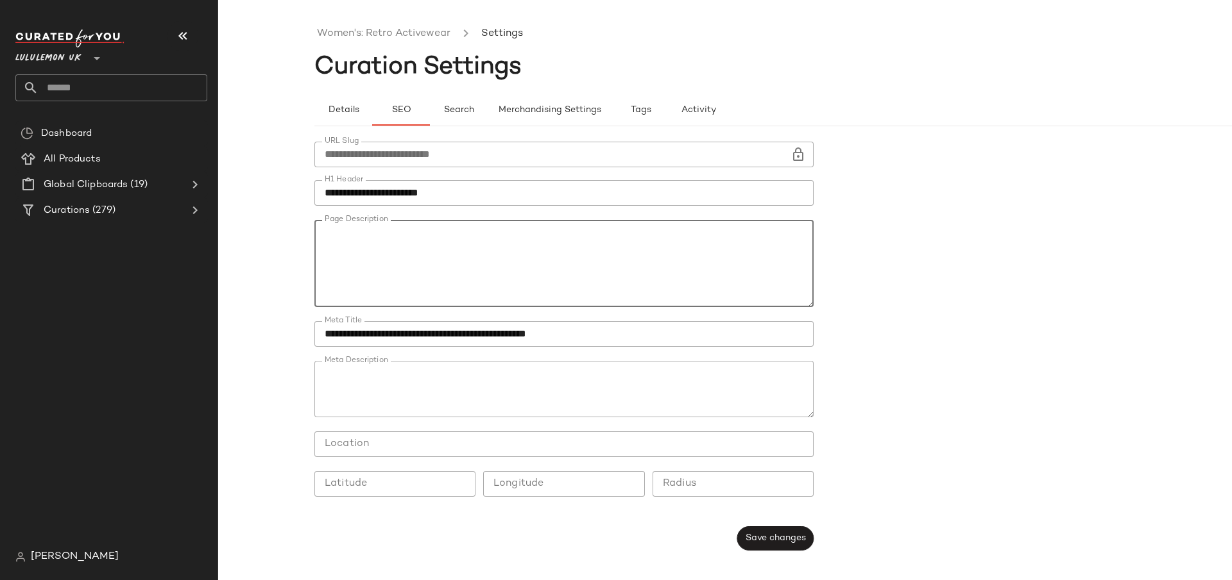
click at [529, 233] on textarea "Page Description" at bounding box center [563, 263] width 499 height 87
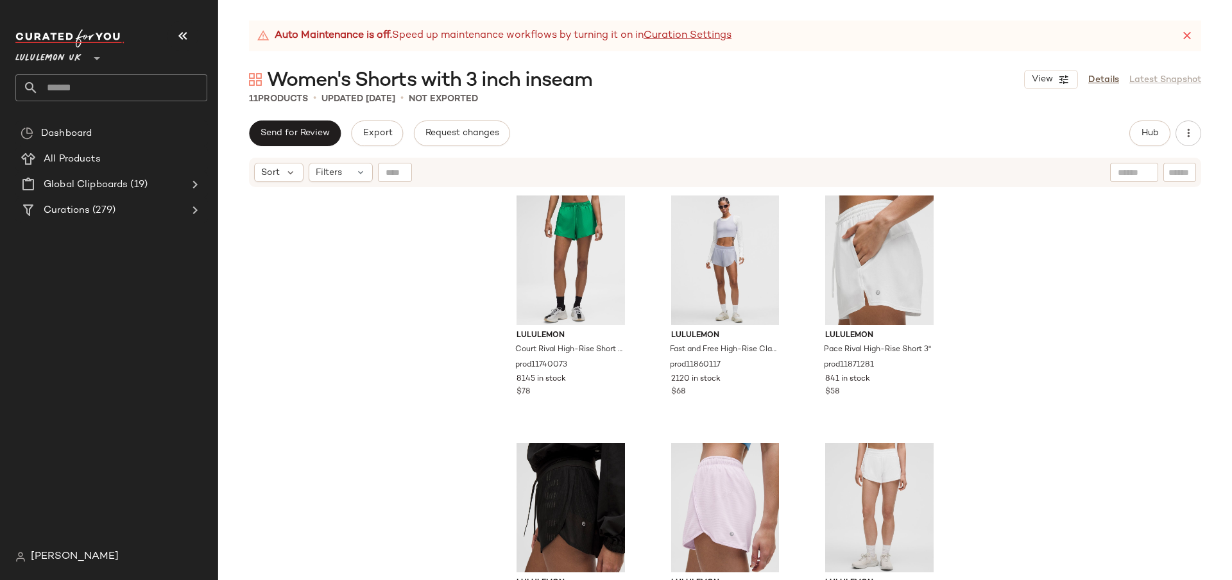
click at [1112, 87] on div "View Details Latest Snapshot" at bounding box center [1112, 79] width 177 height 19
click at [1105, 78] on link "Details" at bounding box center [1103, 79] width 31 height 13
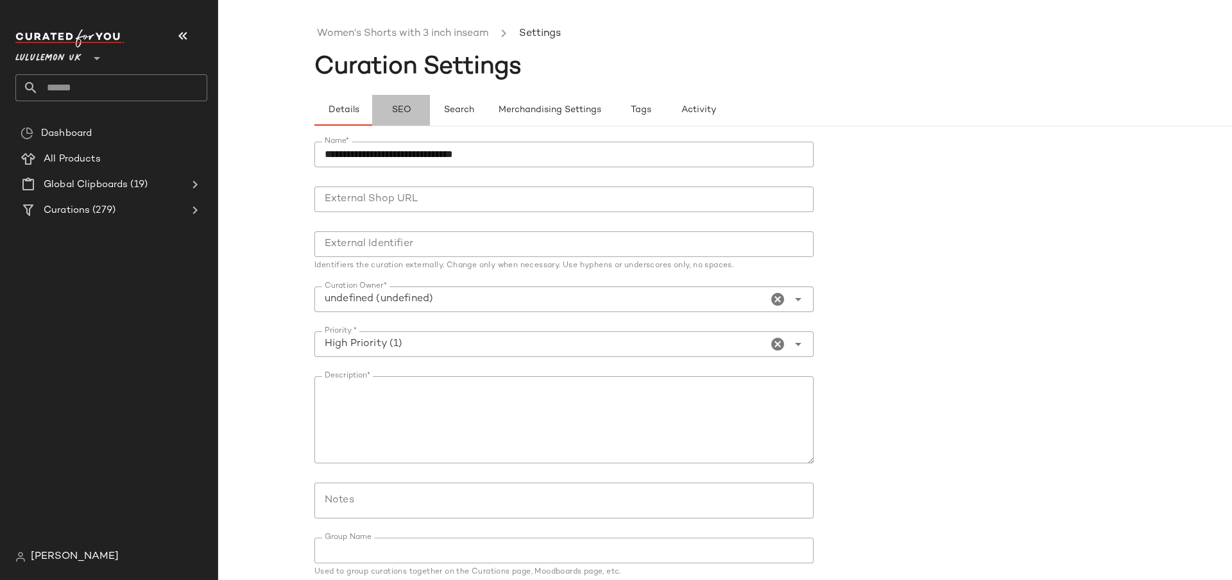
click at [403, 115] on button "SEO" at bounding box center [401, 110] width 58 height 31
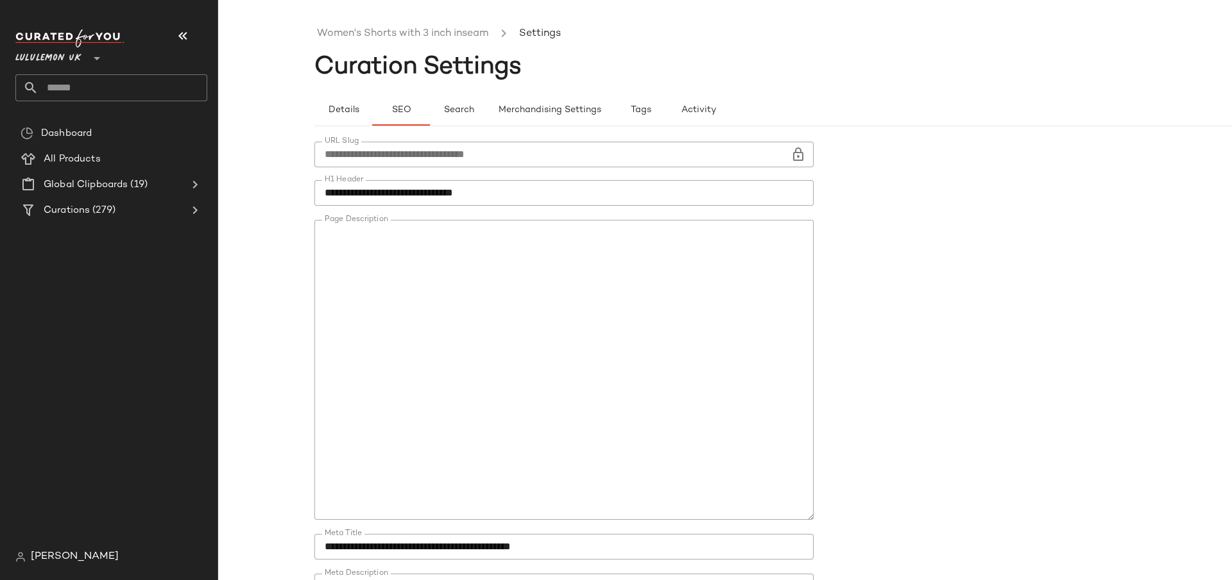
drag, startPoint x: 807, startPoint y: 302, endPoint x: 808, endPoint y: 506, distance: 204.0
click at [822, 515] on form "**********" at bounding box center [820, 453] width 1013 height 638
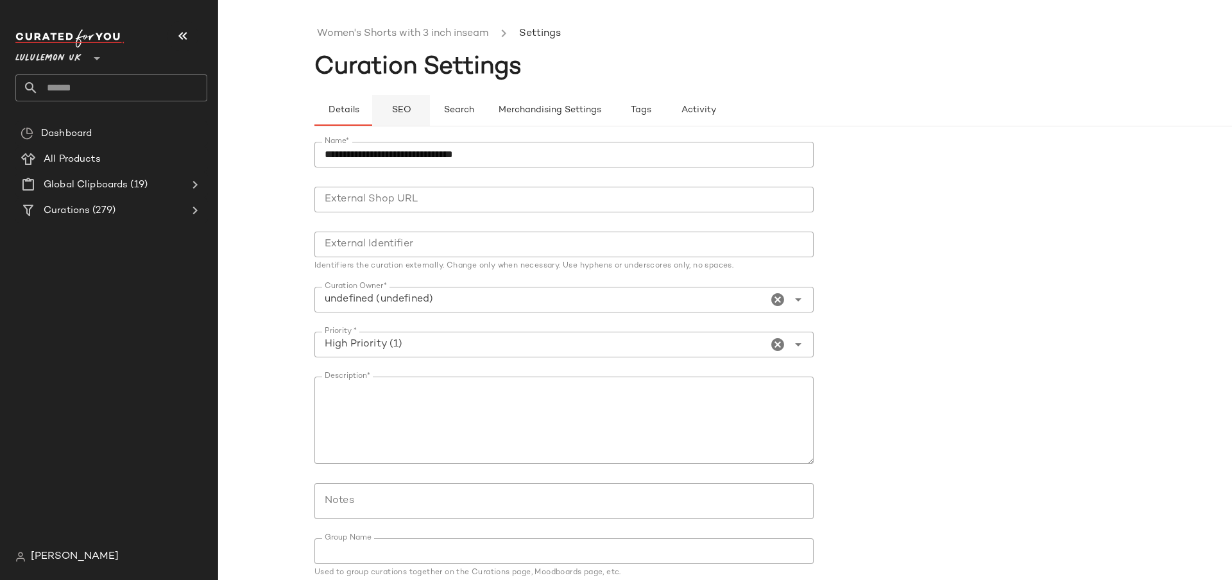
click at [398, 103] on button "SEO" at bounding box center [401, 110] width 58 height 31
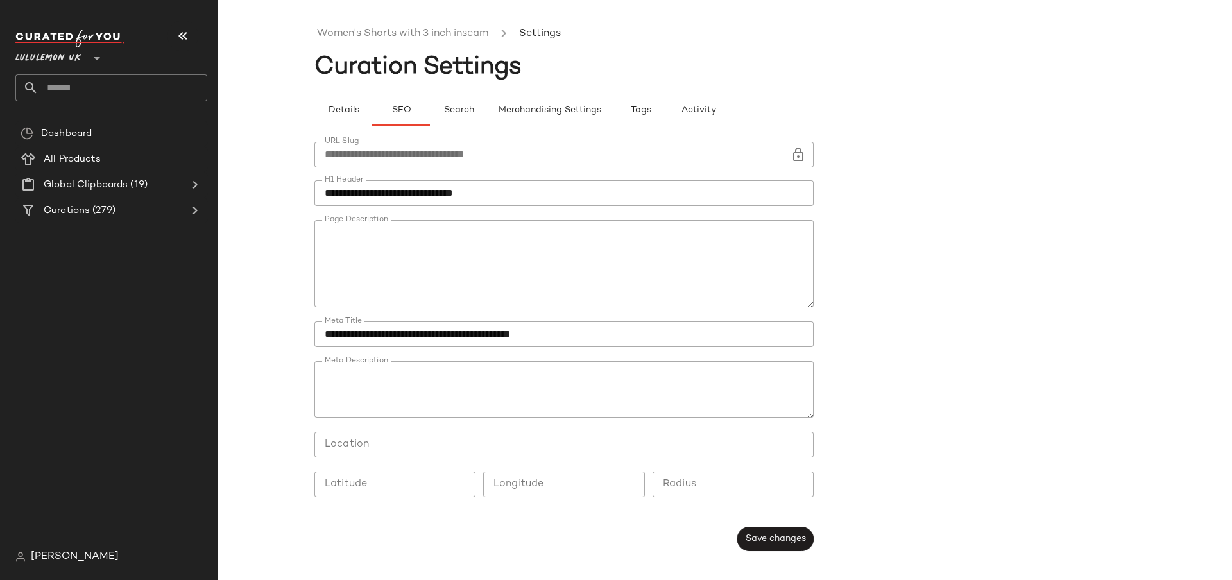
scroll to position [85, 0]
